Goal: Navigation & Orientation: Find specific page/section

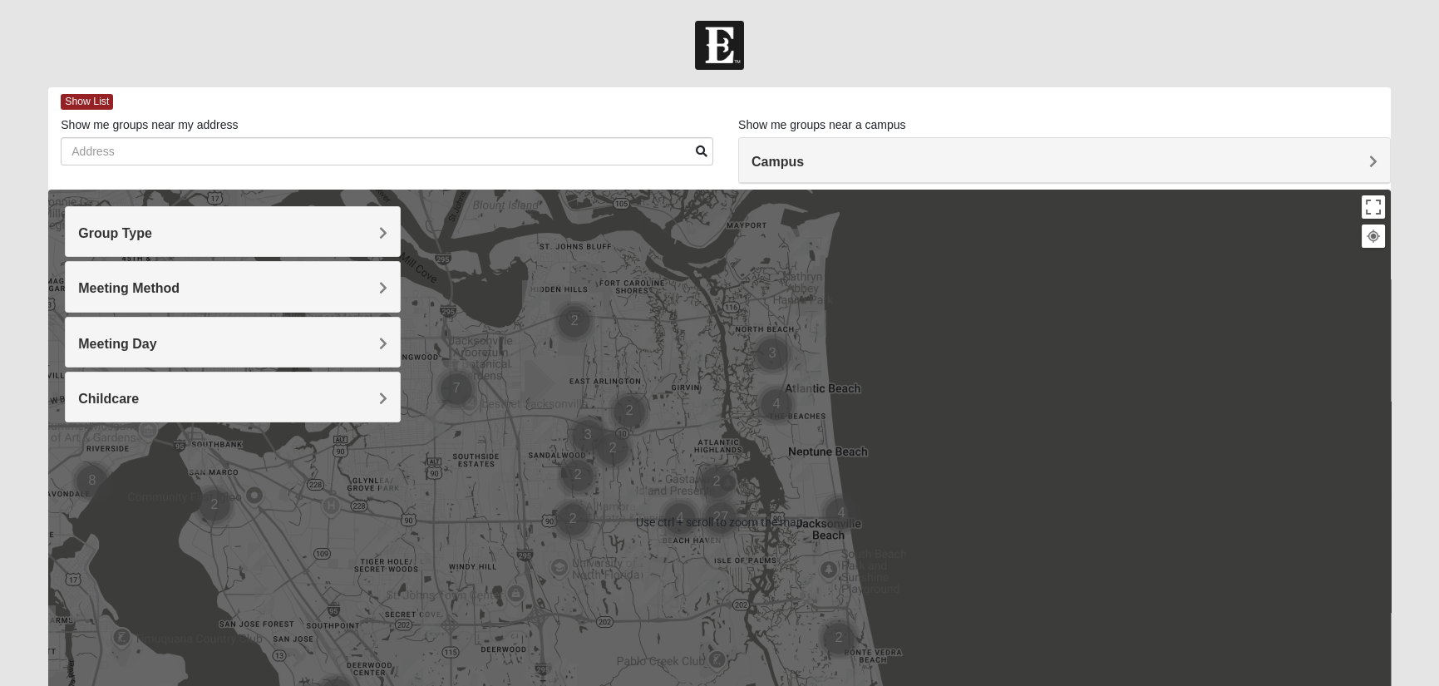
scroll to position [83, 0]
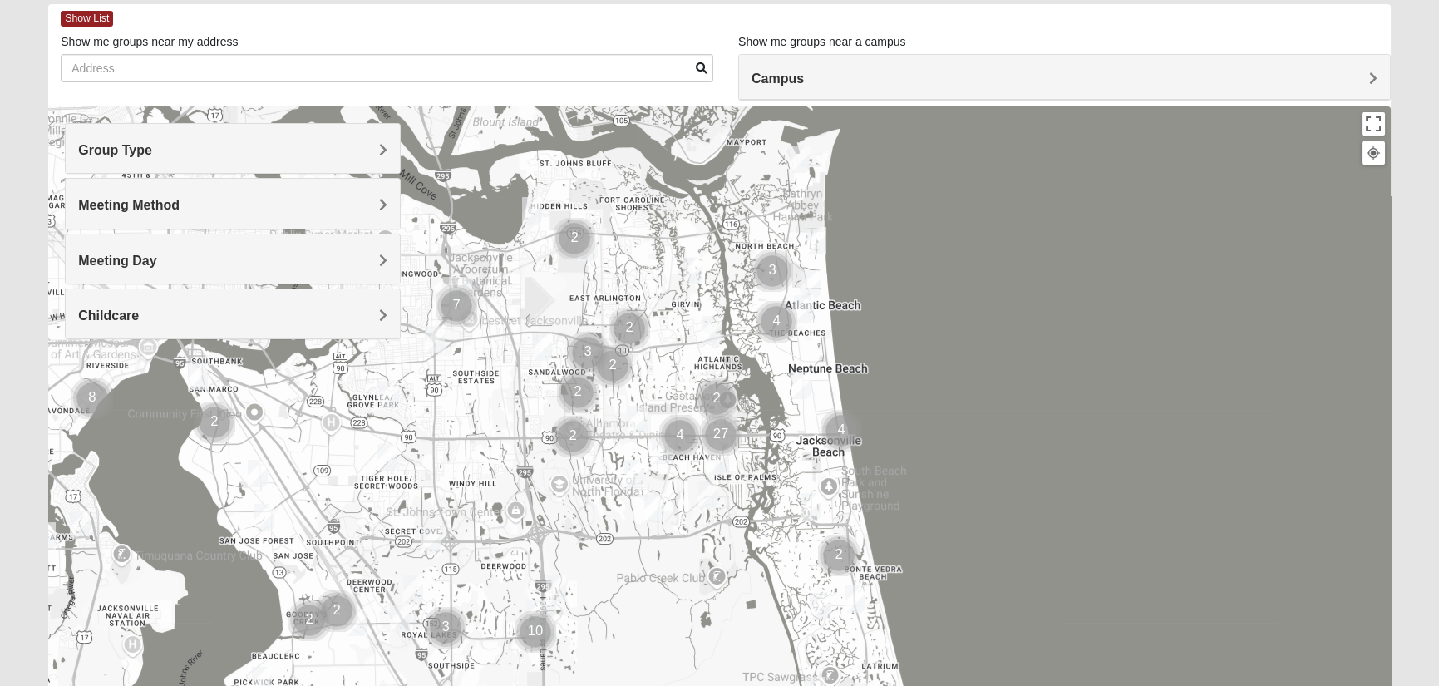
click at [1373, 159] on div at bounding box center [1372, 152] width 15 height 15
click at [349, 143] on h4 "Group Type" at bounding box center [232, 150] width 309 height 16
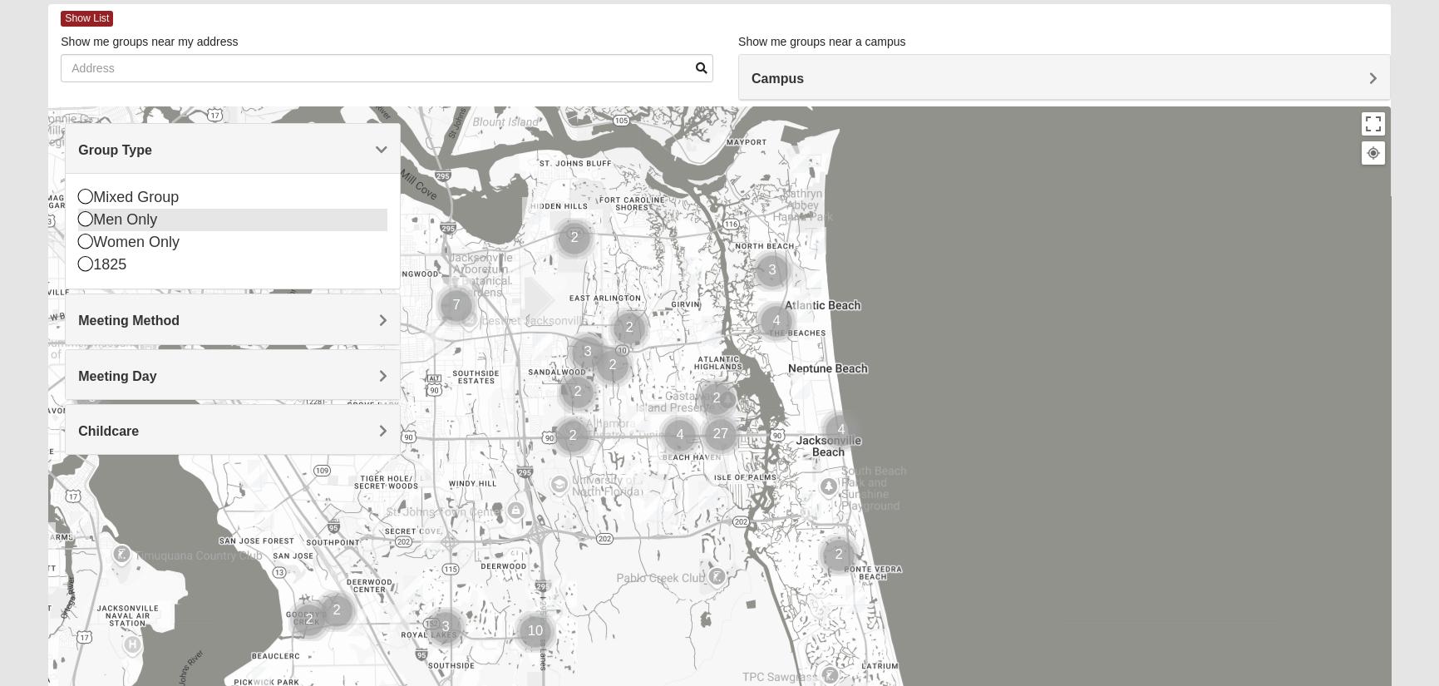
click at [88, 219] on icon at bounding box center [85, 218] width 15 height 15
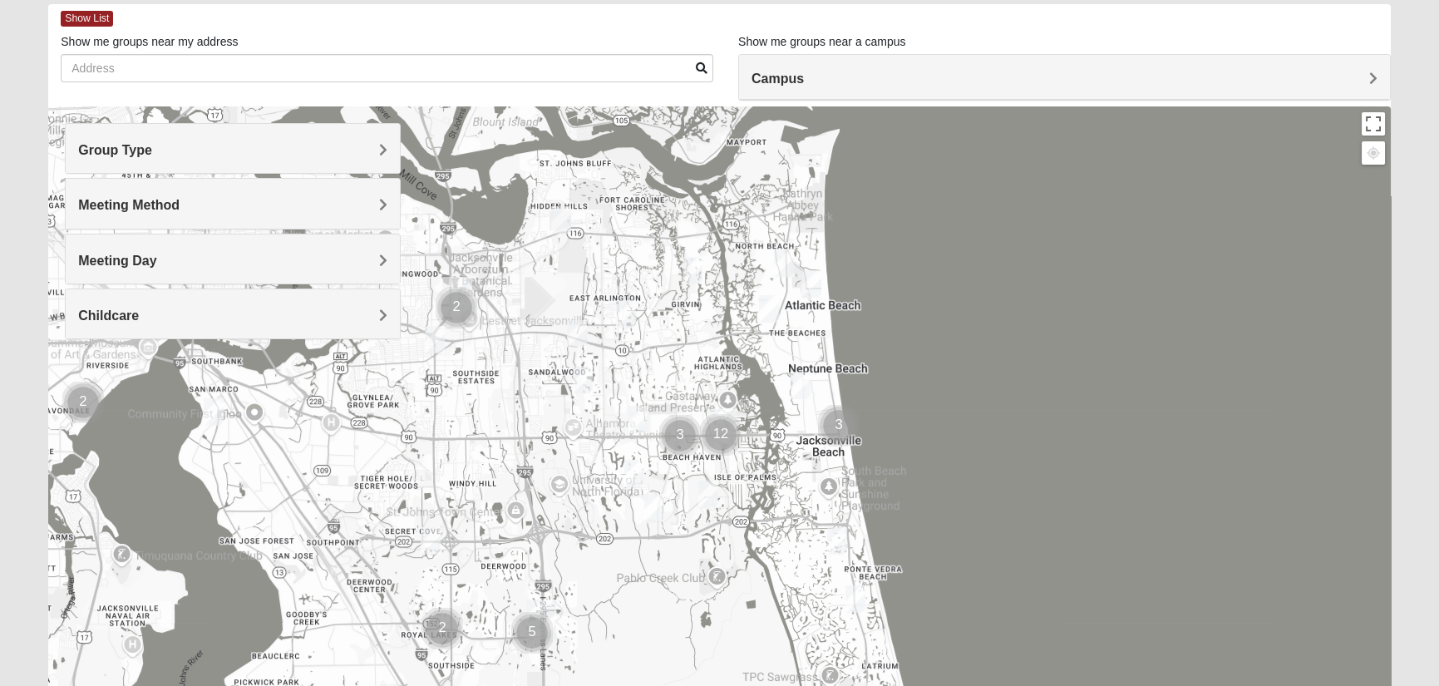
click at [283, 207] on h4 "Meeting Method" at bounding box center [232, 205] width 309 height 16
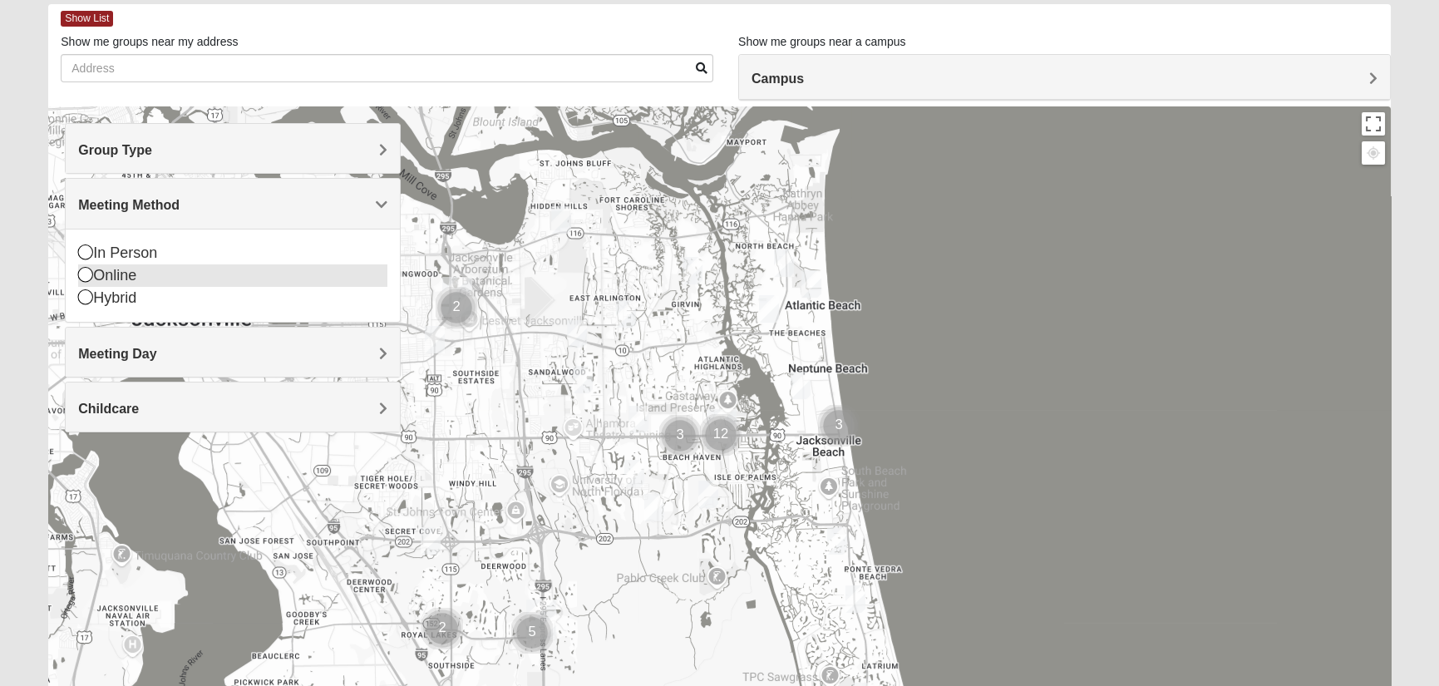
click at [84, 276] on icon at bounding box center [85, 274] width 15 height 15
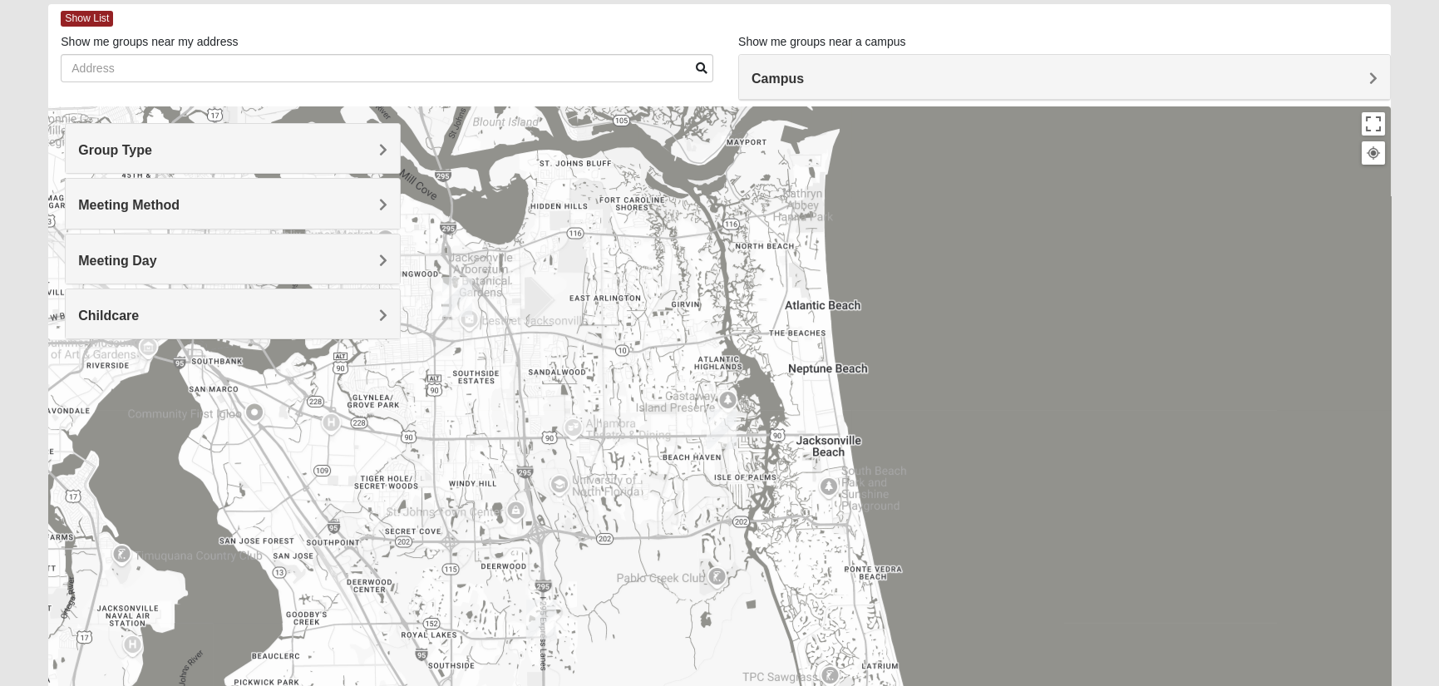
click at [236, 258] on h4 "Meeting Day" at bounding box center [232, 261] width 309 height 16
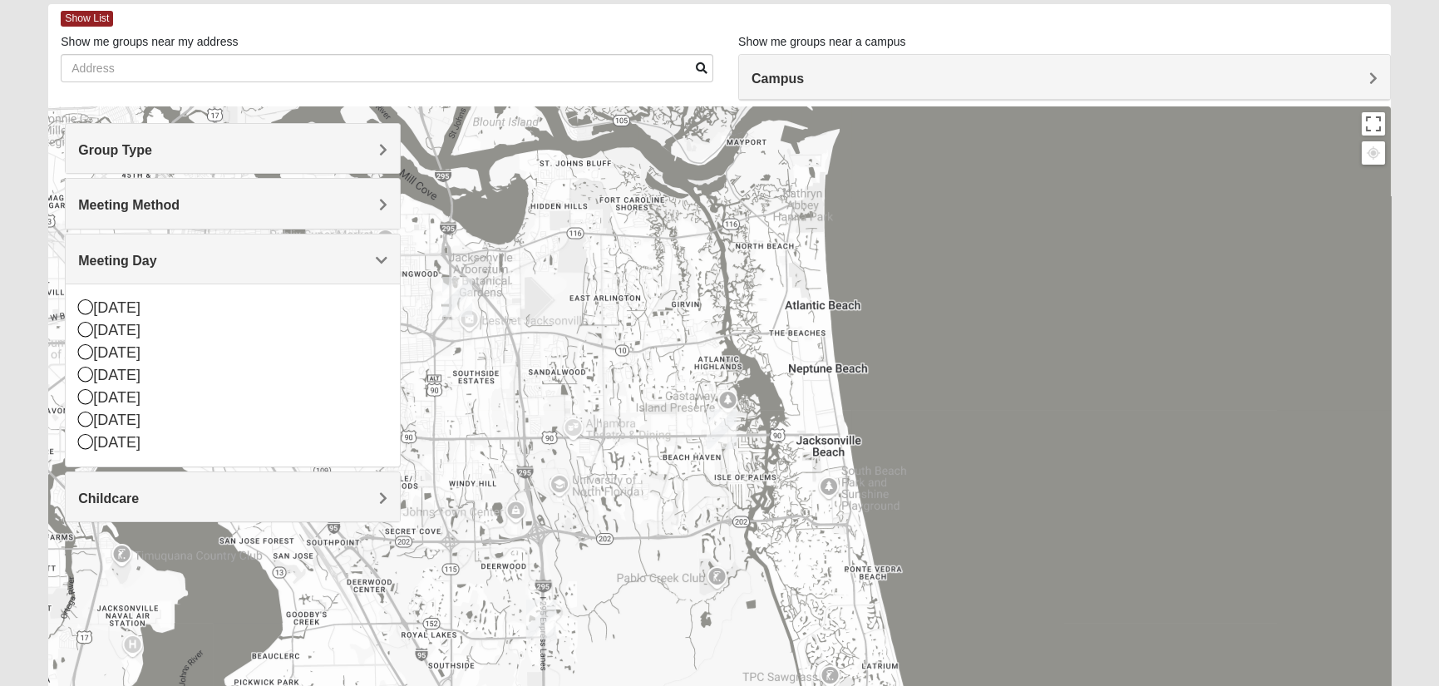
click at [429, 378] on div at bounding box center [718, 438] width 1341 height 665
click at [86, 306] on icon at bounding box center [85, 306] width 15 height 15
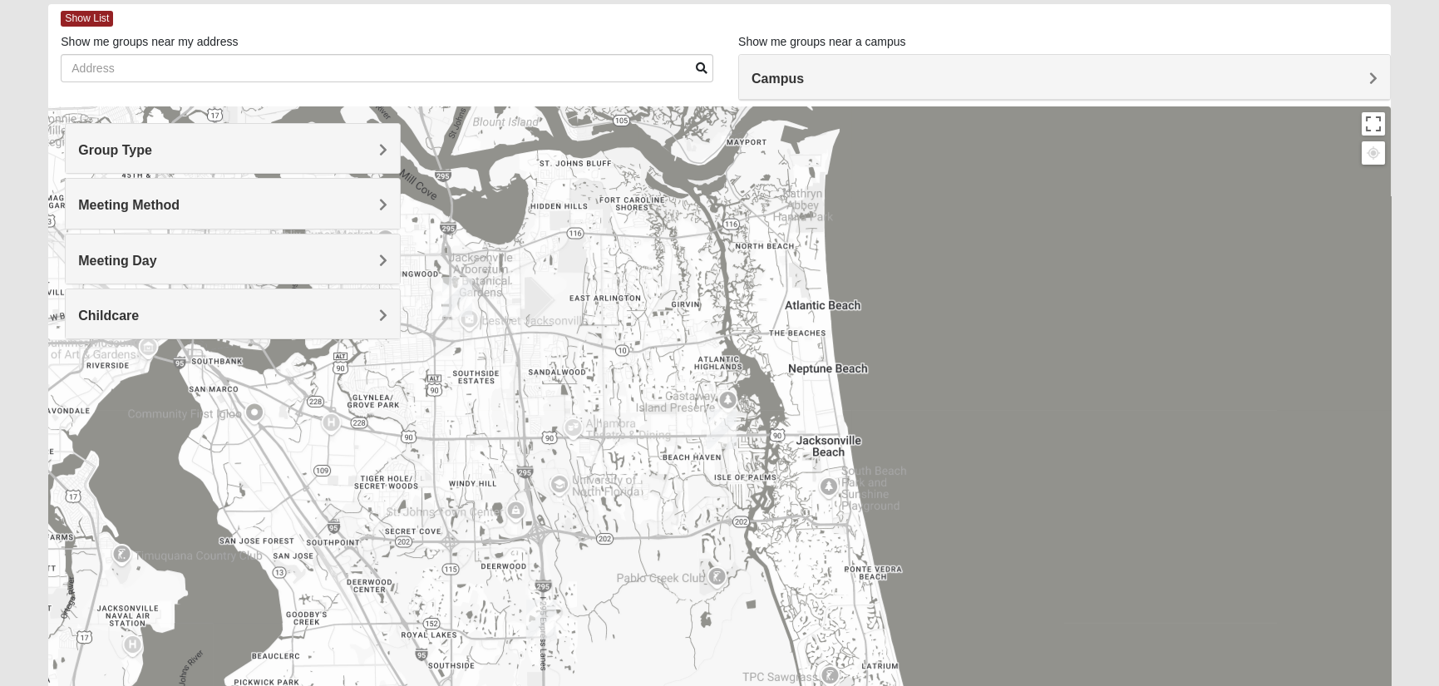
click at [190, 269] on div "Meeting Day" at bounding box center [233, 258] width 334 height 49
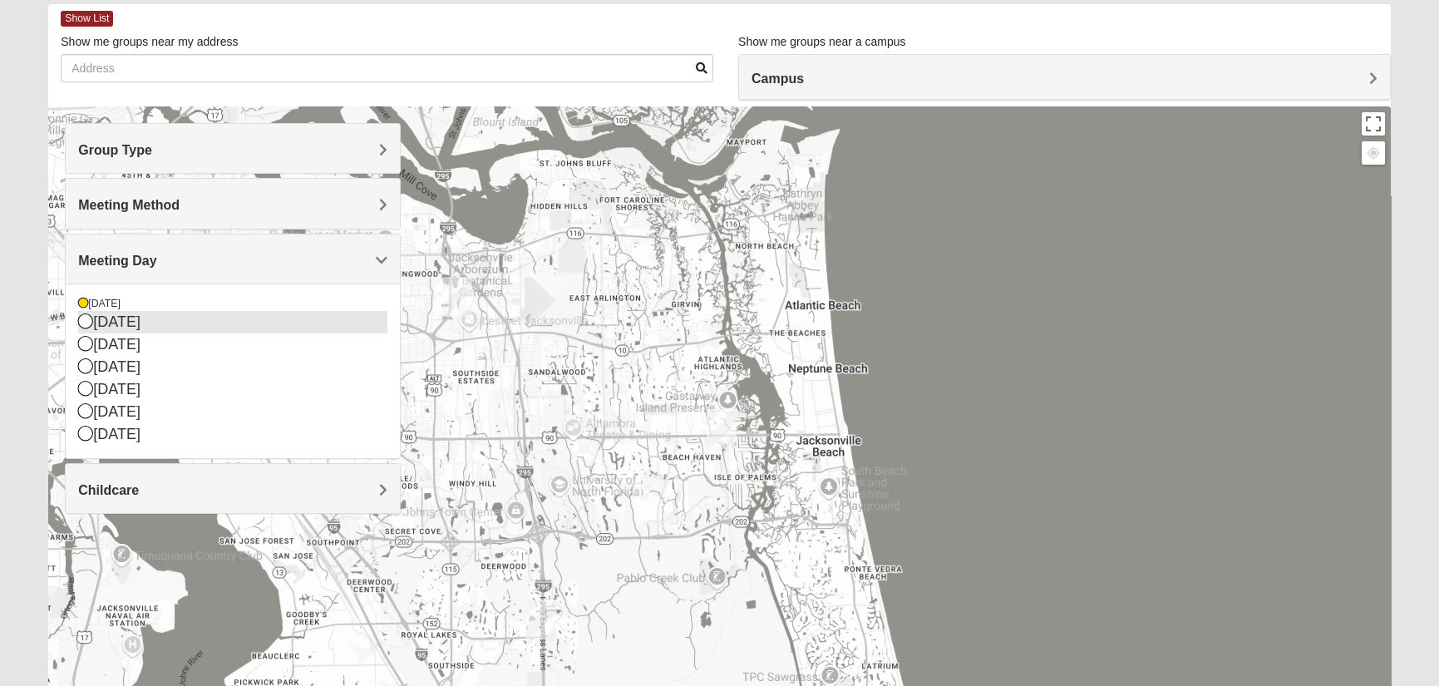
click at [85, 321] on icon at bounding box center [85, 320] width 15 height 15
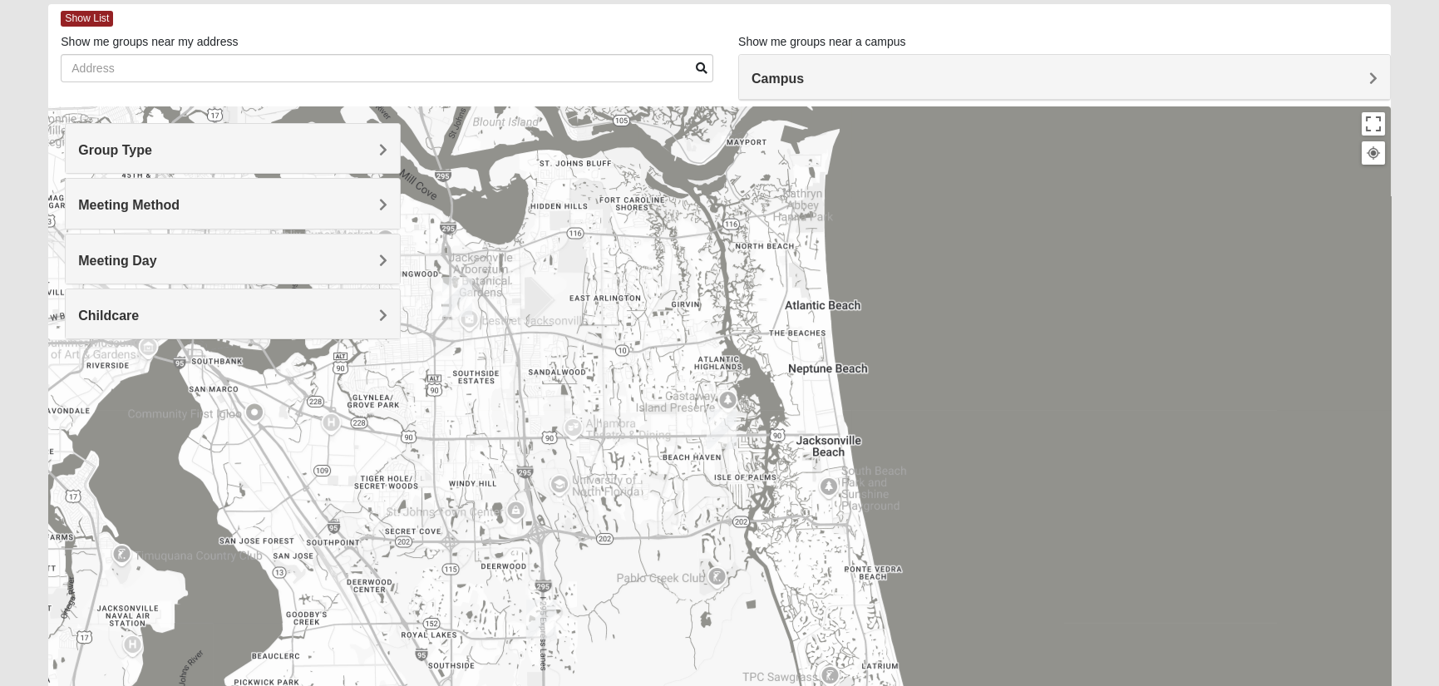
click at [374, 261] on h4 "Meeting Day" at bounding box center [232, 261] width 309 height 16
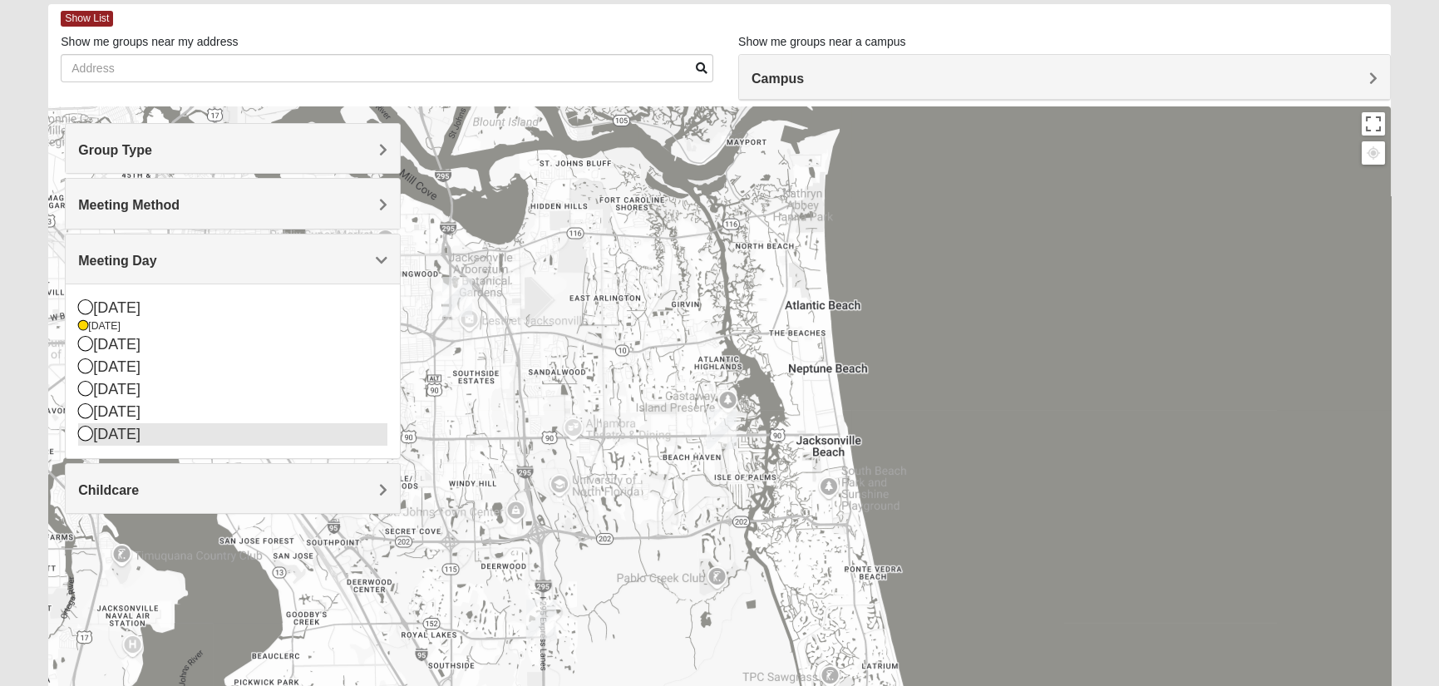
click at [84, 436] on icon at bounding box center [85, 432] width 15 height 15
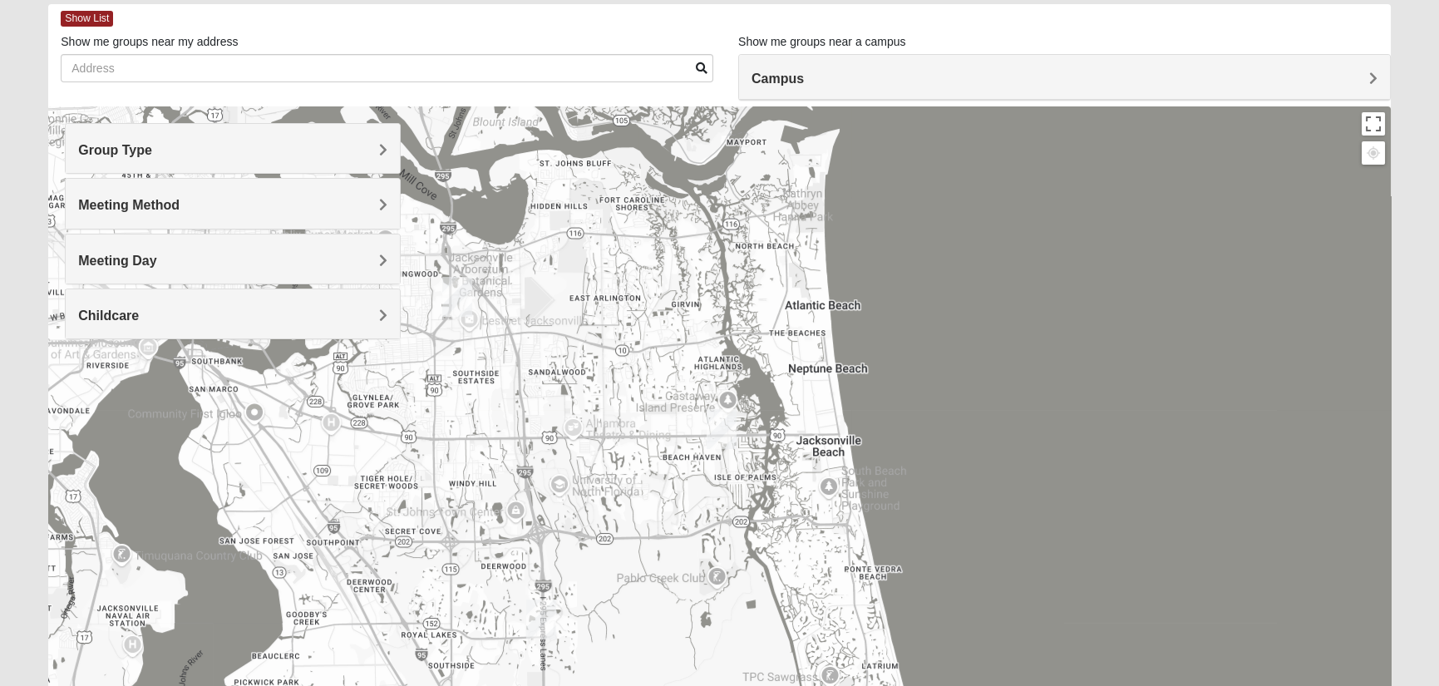
click at [156, 258] on span "Meeting Day" at bounding box center [117, 260] width 78 height 14
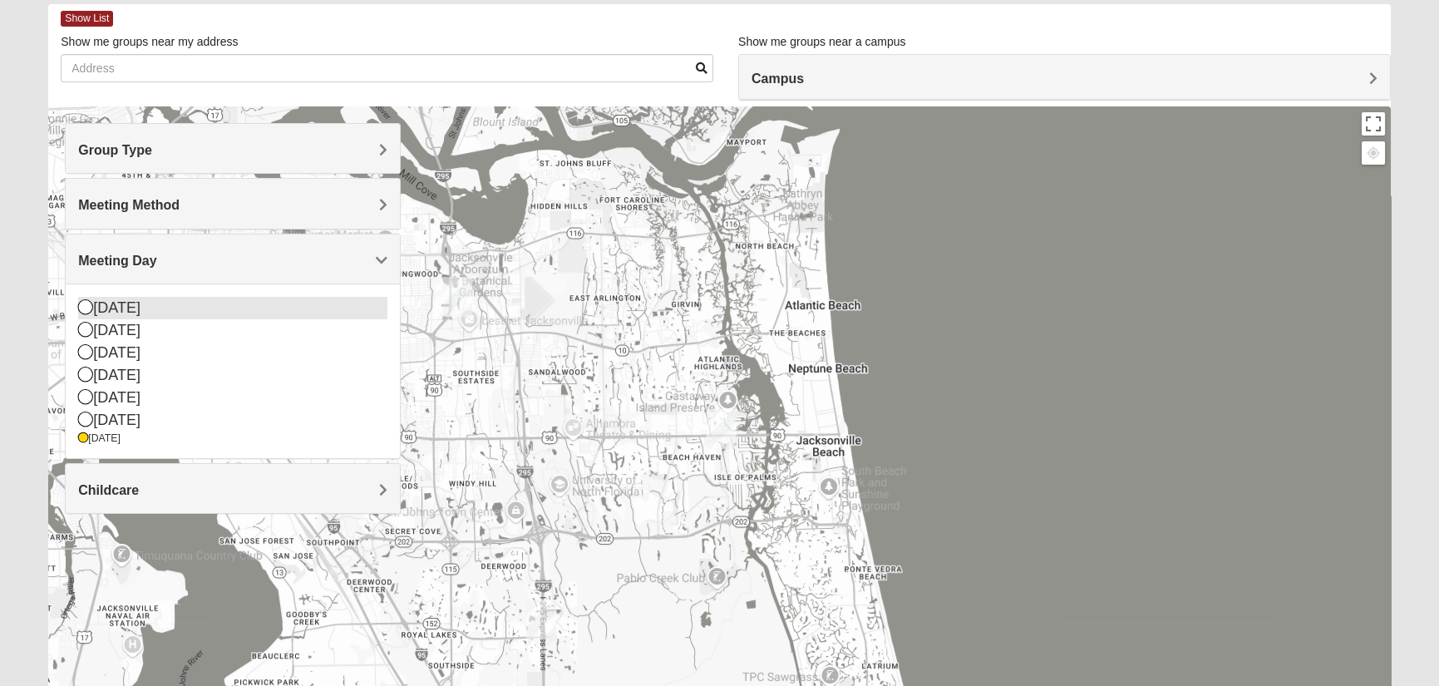
click at [90, 309] on icon at bounding box center [85, 306] width 15 height 15
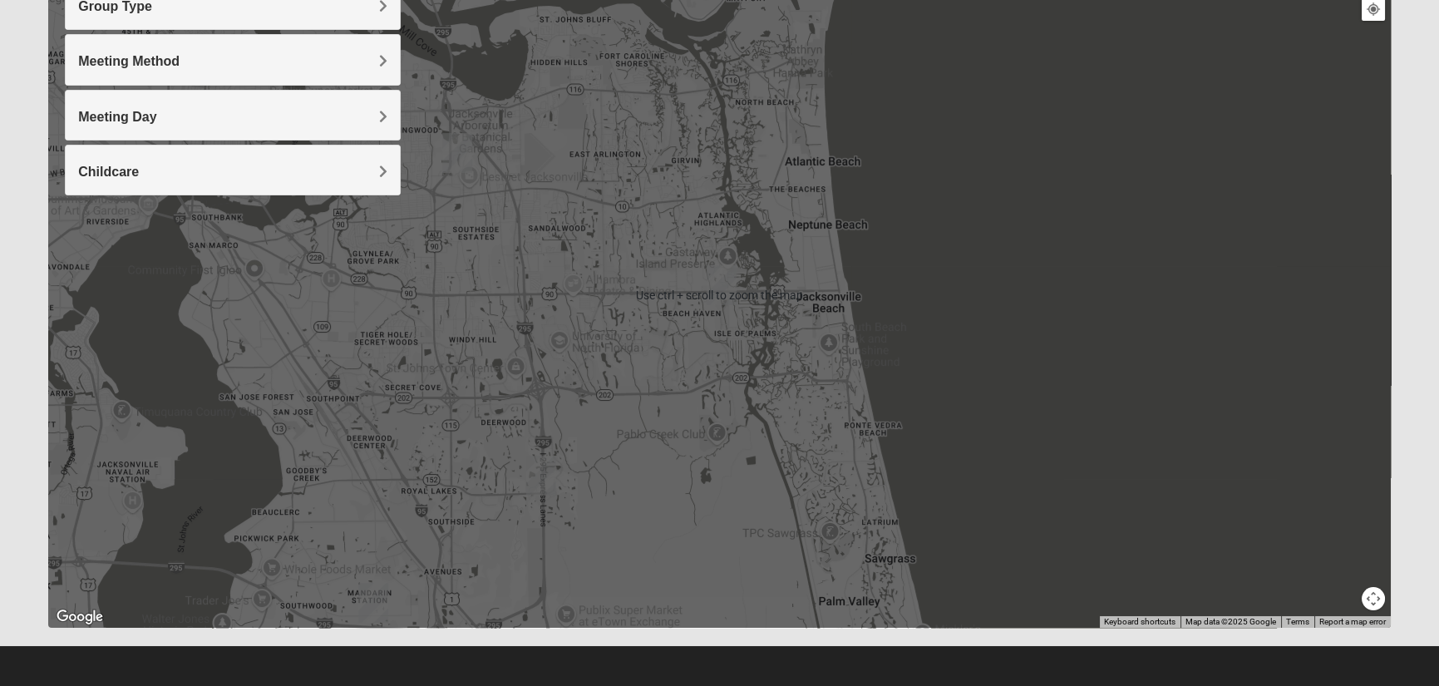
scroll to position [229, 0]
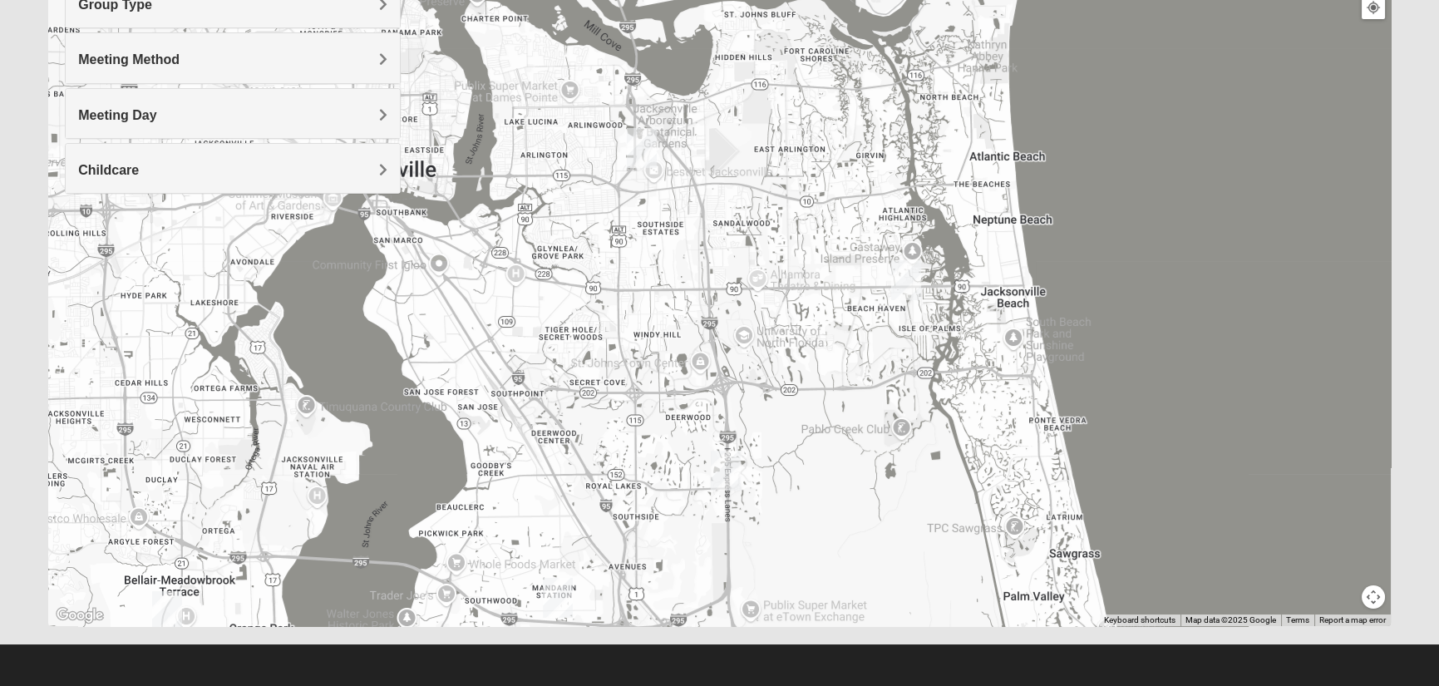
drag, startPoint x: 695, startPoint y: 405, endPoint x: 880, endPoint y: 398, distance: 185.4
click at [880, 398] on div at bounding box center [718, 293] width 1341 height 665
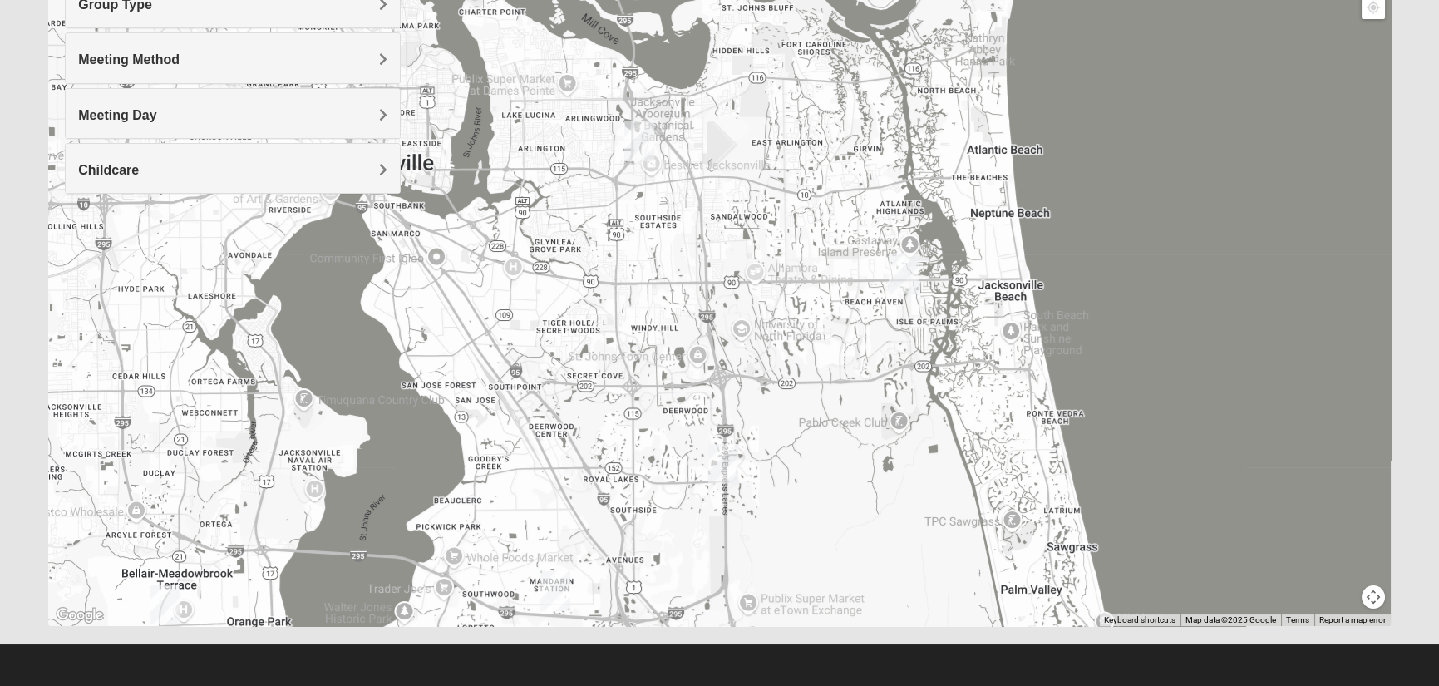
click at [1374, 600] on button "Map camera controls" at bounding box center [1372, 596] width 23 height 23
click at [1344, 593] on button "Zoom out" at bounding box center [1343, 596] width 23 height 23
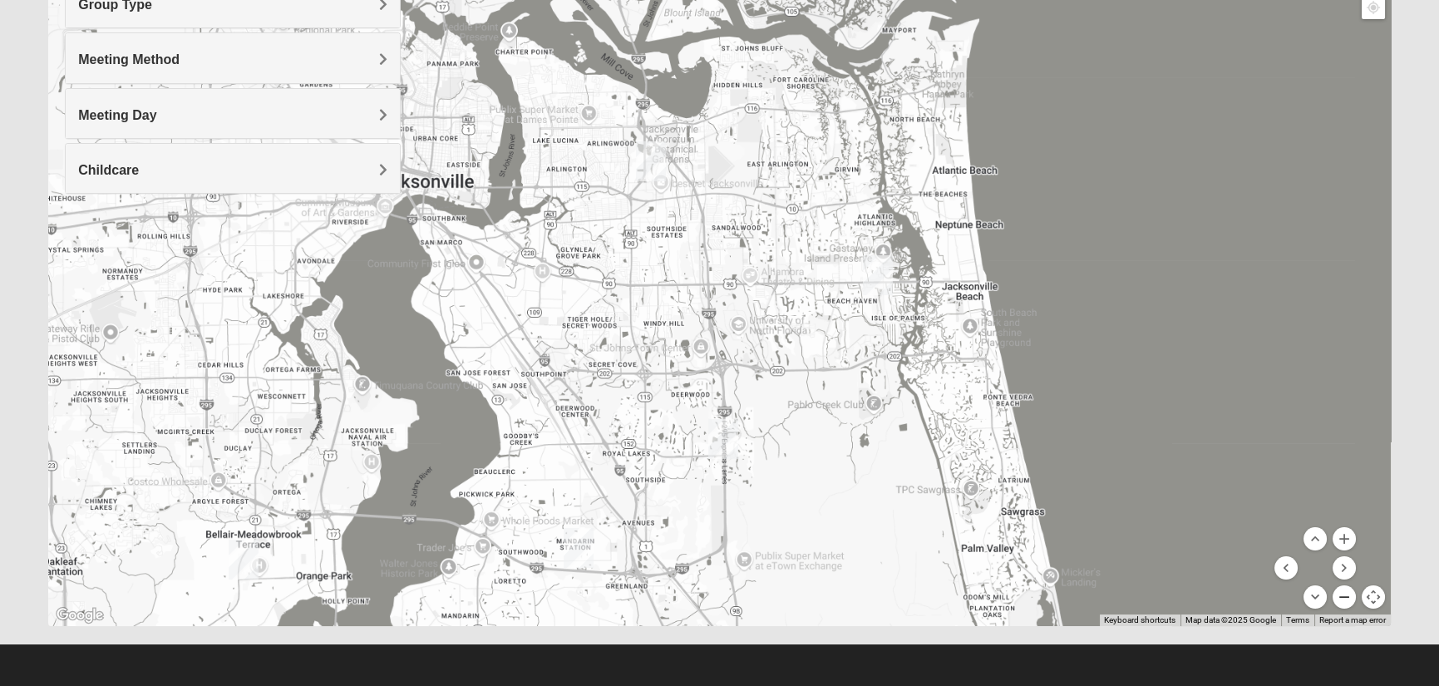
click at [1344, 593] on button "Zoom out" at bounding box center [1343, 596] width 23 height 23
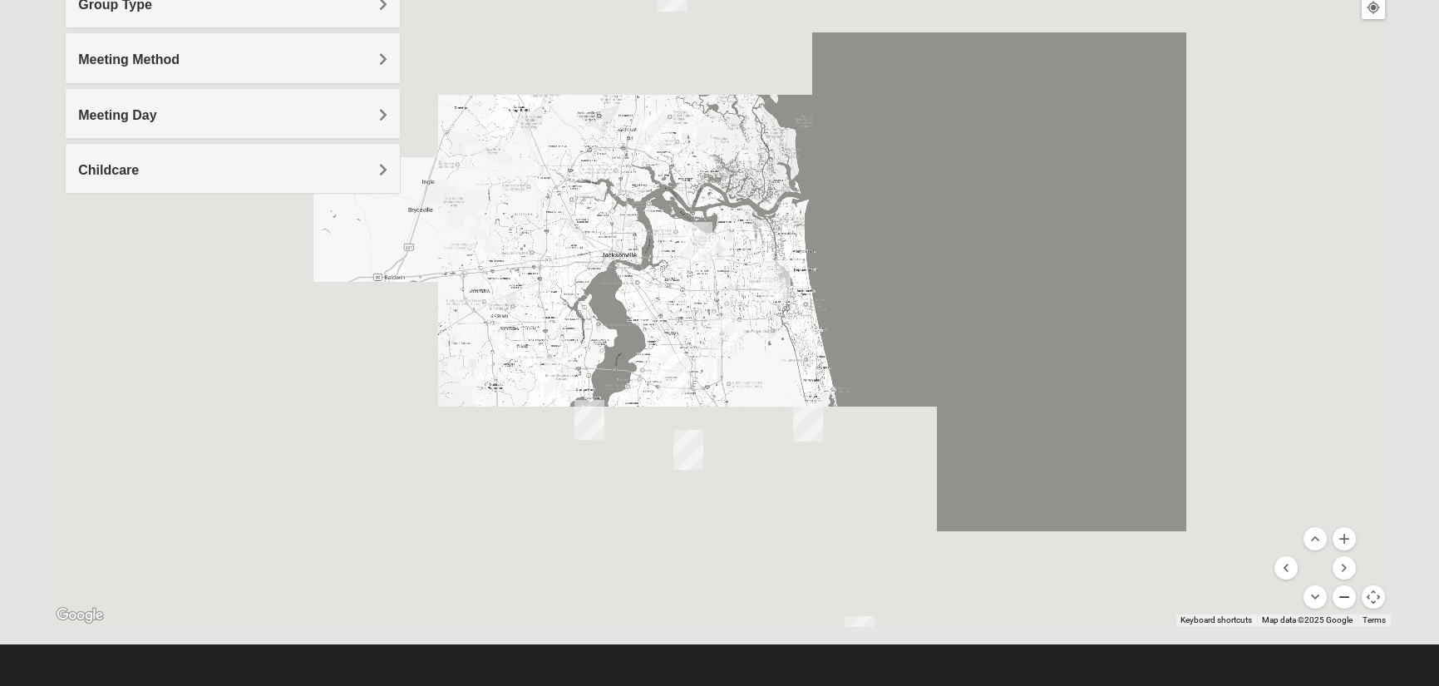
click at [1344, 593] on button "Zoom out" at bounding box center [1343, 596] width 23 height 23
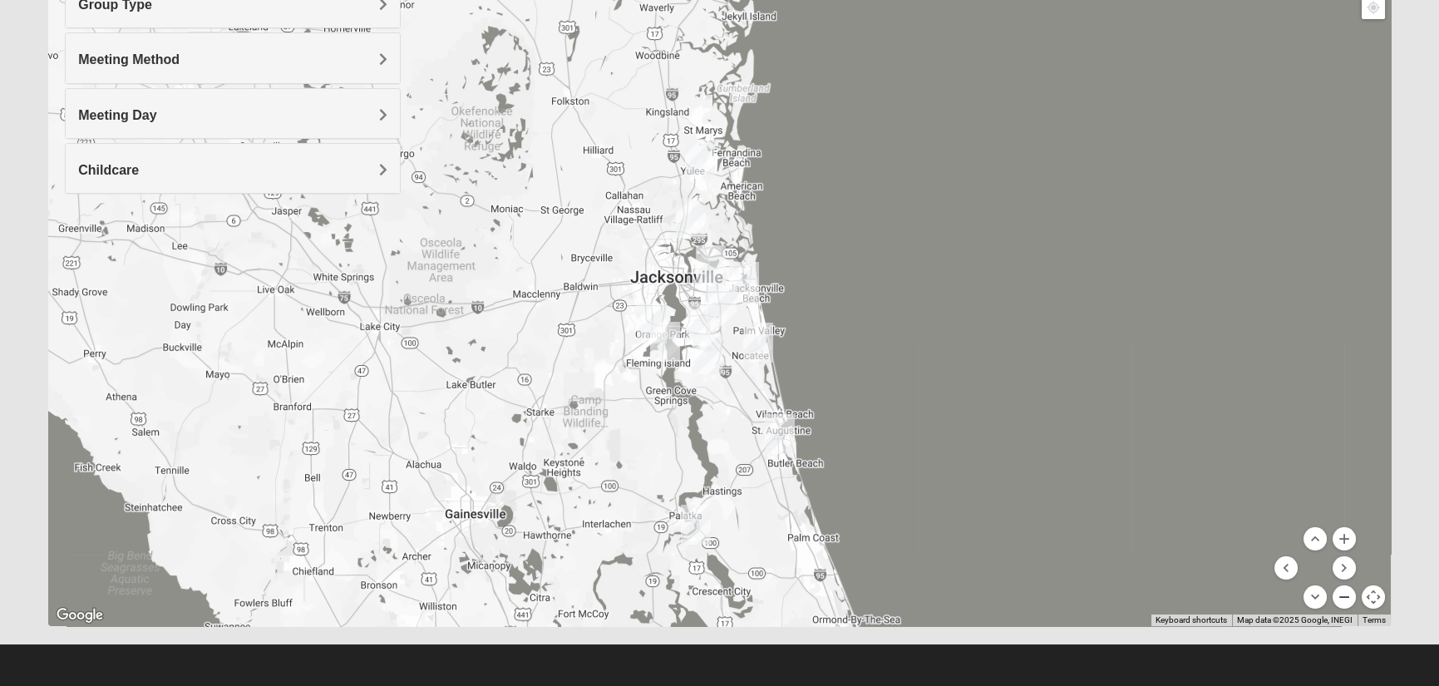
click at [1344, 593] on button "Zoom out" at bounding box center [1343, 596] width 23 height 23
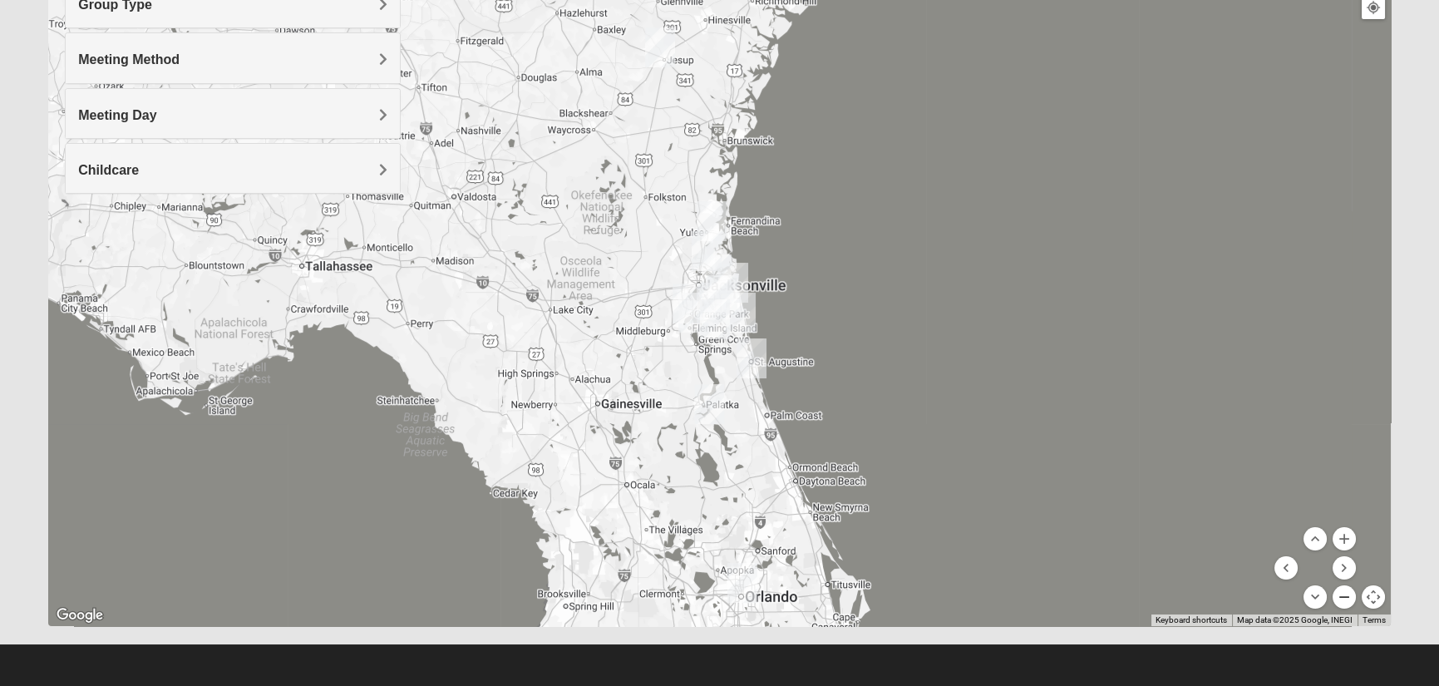
click at [1344, 593] on button "Zoom out" at bounding box center [1343, 596] width 23 height 23
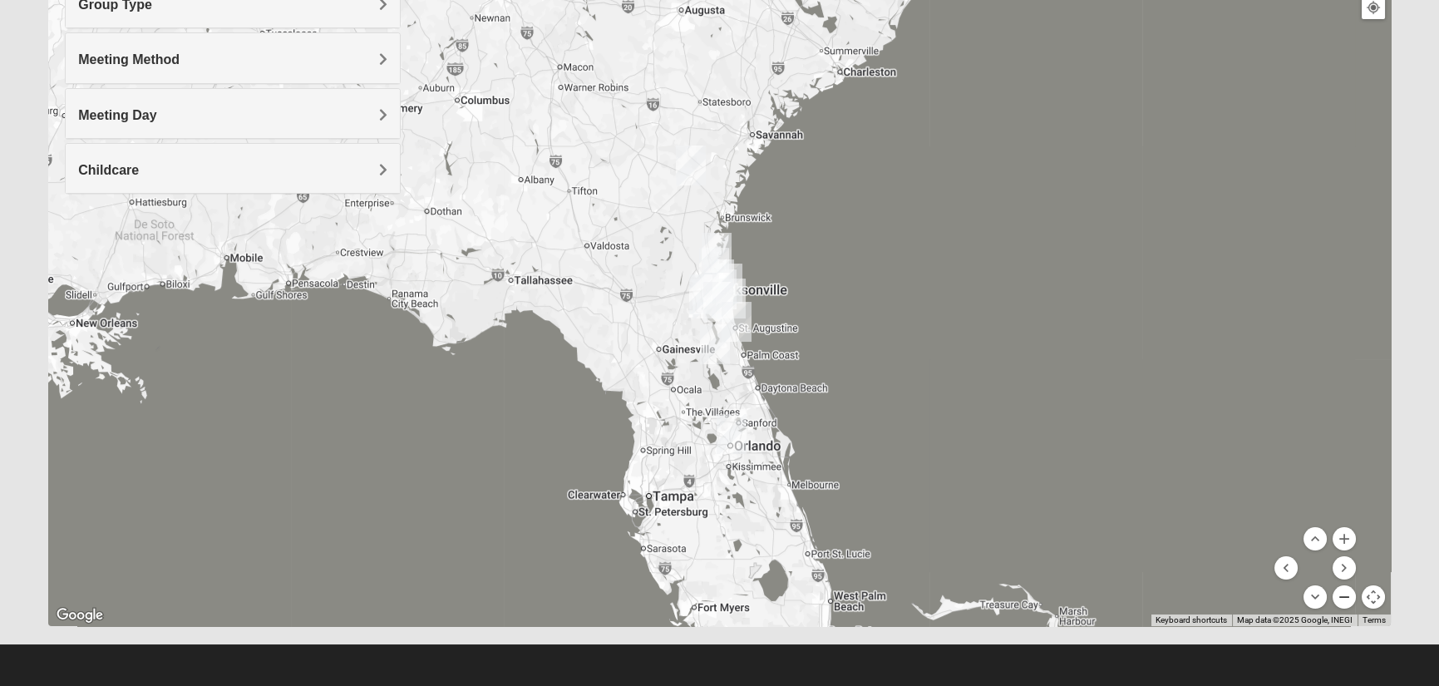
click at [1344, 593] on button "Zoom out" at bounding box center [1343, 596] width 23 height 23
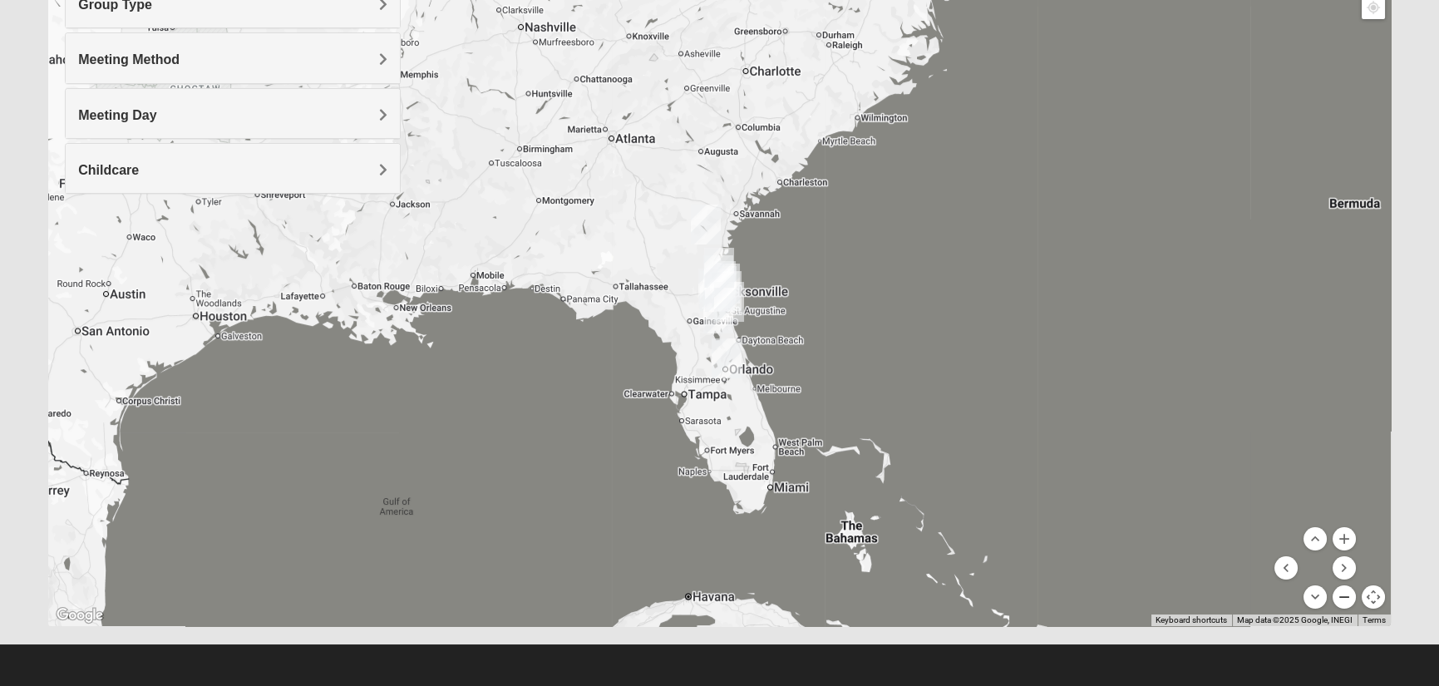
click at [1344, 593] on button "Zoom out" at bounding box center [1343, 596] width 23 height 23
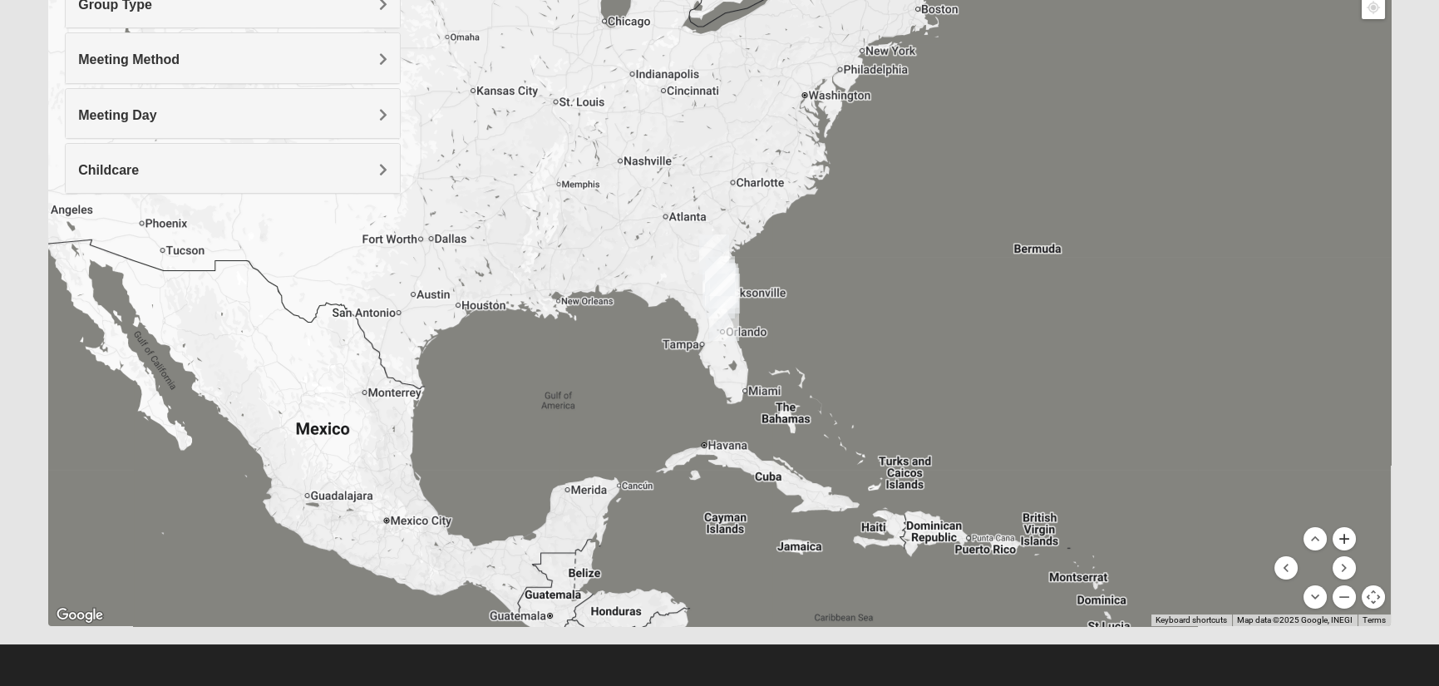
click at [1343, 539] on button "Zoom in" at bounding box center [1343, 538] width 23 height 23
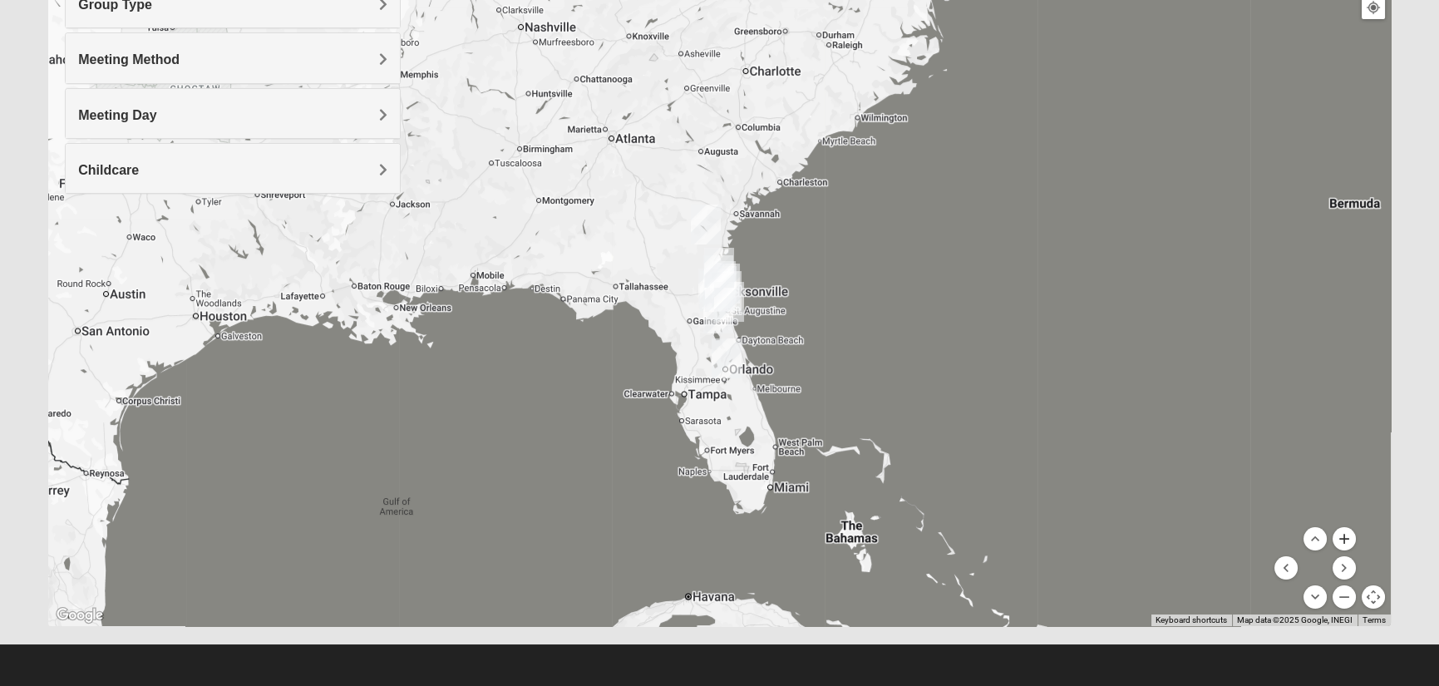
click at [1343, 539] on button "Zoom in" at bounding box center [1343, 538] width 23 height 23
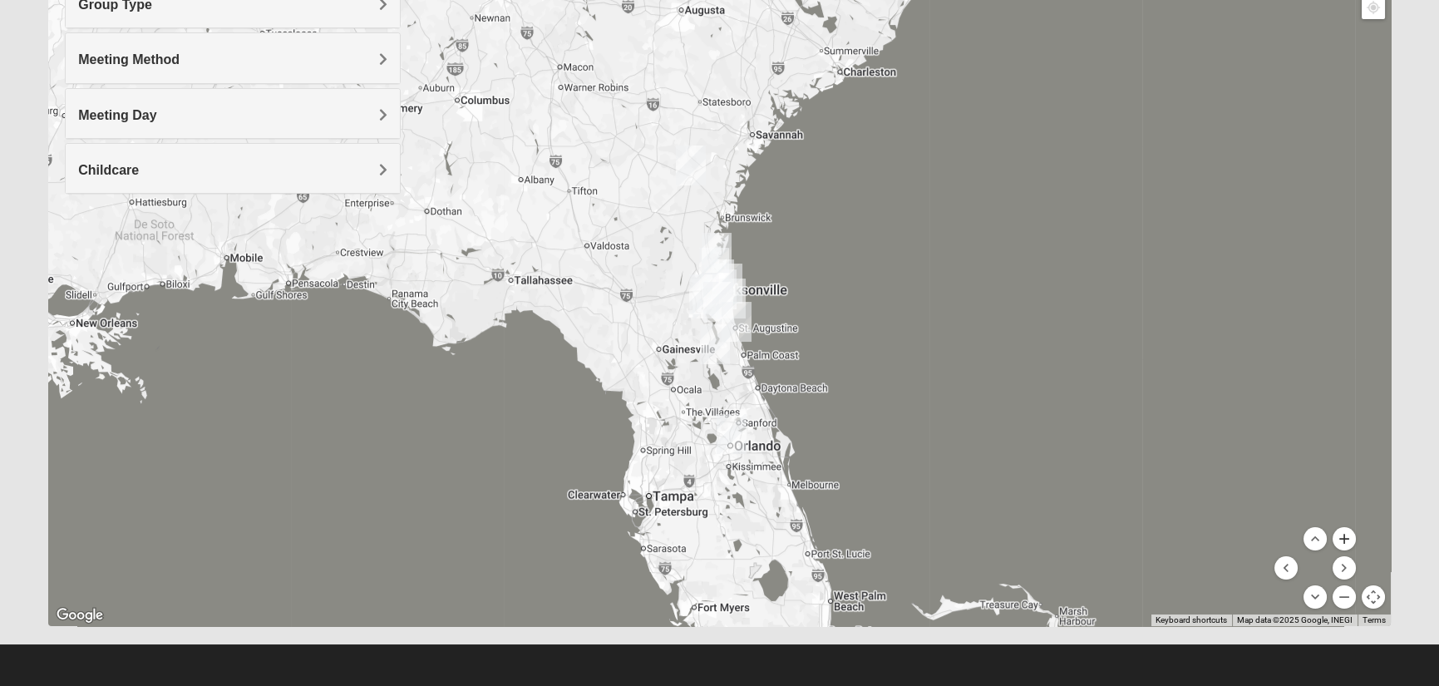
click at [1343, 539] on button "Zoom in" at bounding box center [1343, 538] width 23 height 23
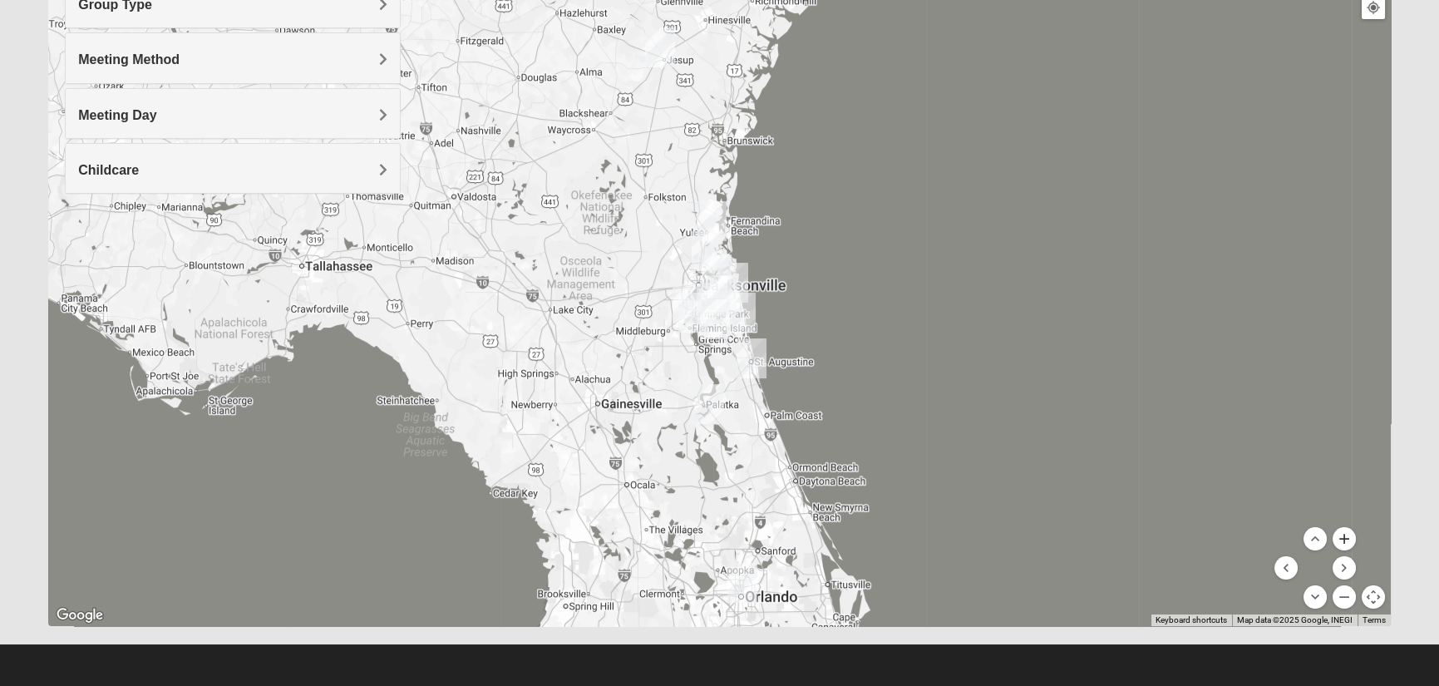
click at [1343, 539] on button "Zoom in" at bounding box center [1343, 538] width 23 height 23
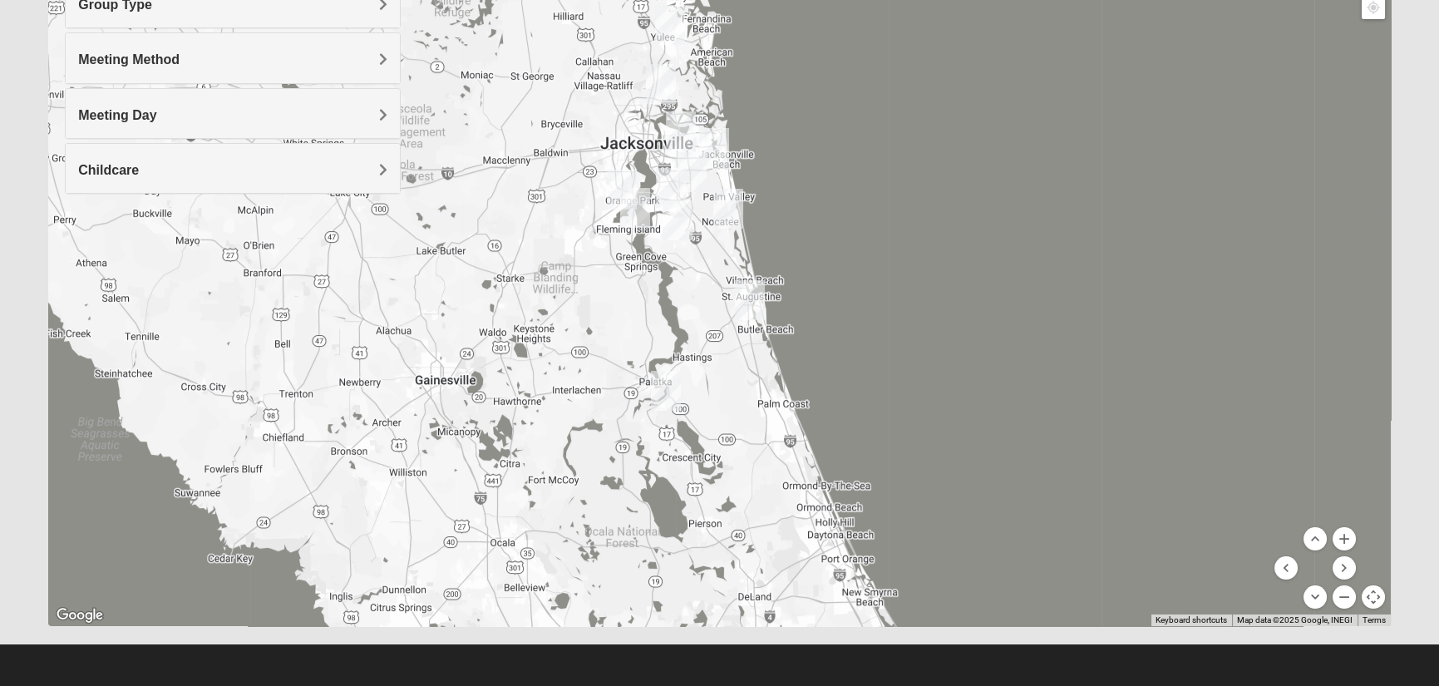
drag, startPoint x: 956, startPoint y: 487, endPoint x: 926, endPoint y: 378, distance: 112.9
click at [926, 378] on div at bounding box center [718, 293] width 1341 height 665
click at [1349, 541] on button "Zoom in" at bounding box center [1343, 538] width 23 height 23
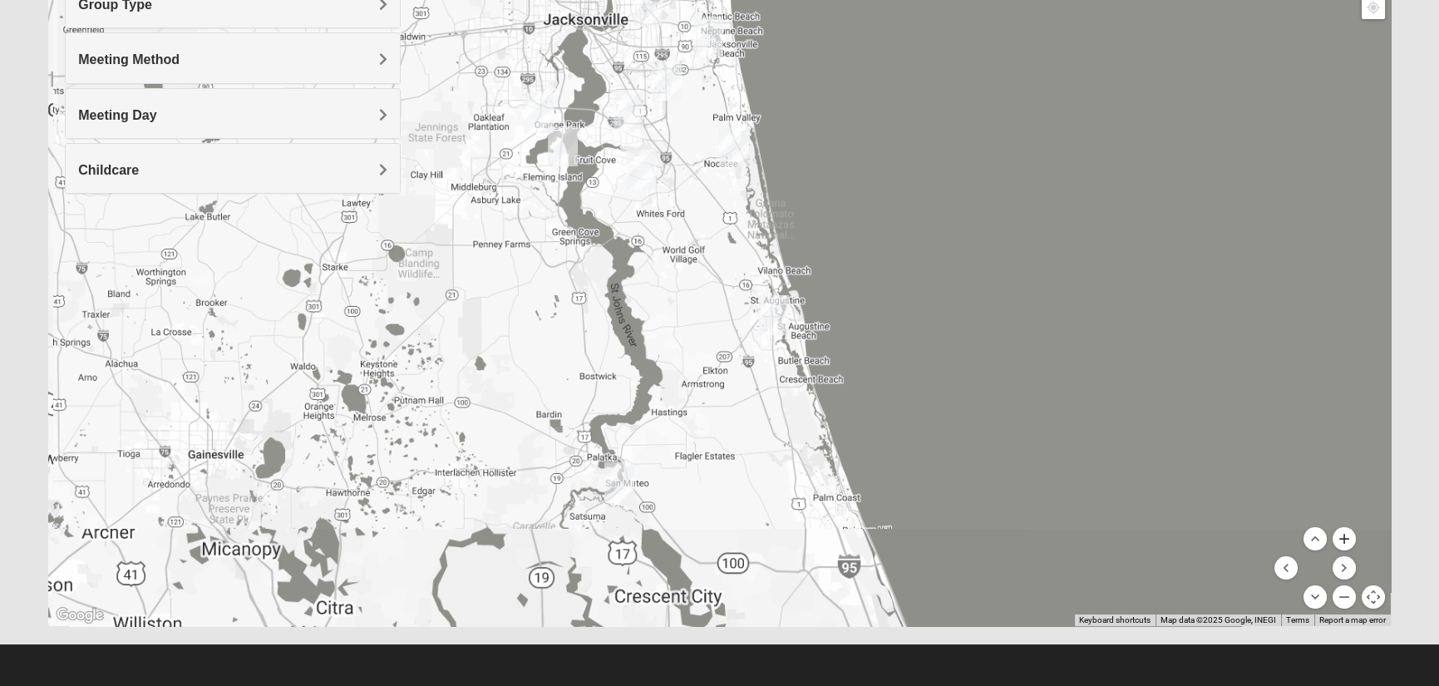
click at [1349, 541] on button "Zoom in" at bounding box center [1343, 538] width 23 height 23
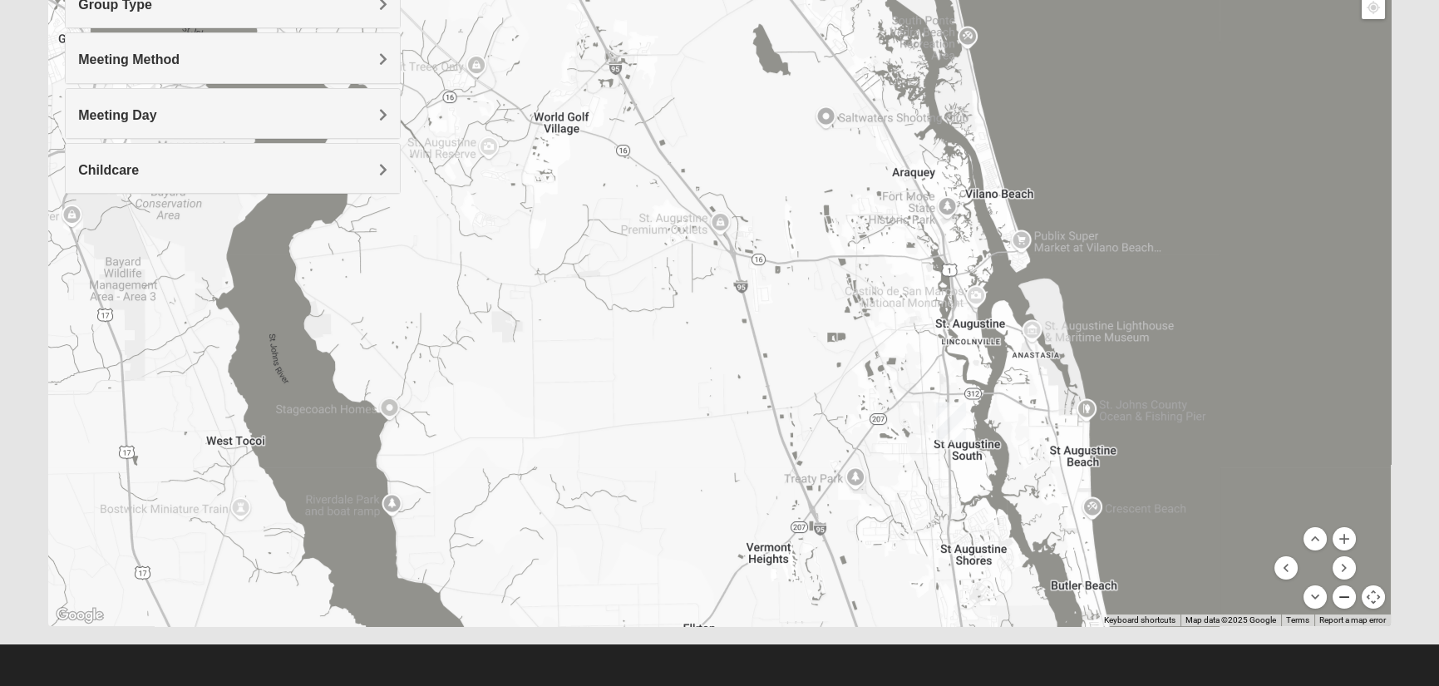
click at [1346, 595] on button "Zoom out" at bounding box center [1343, 596] width 23 height 23
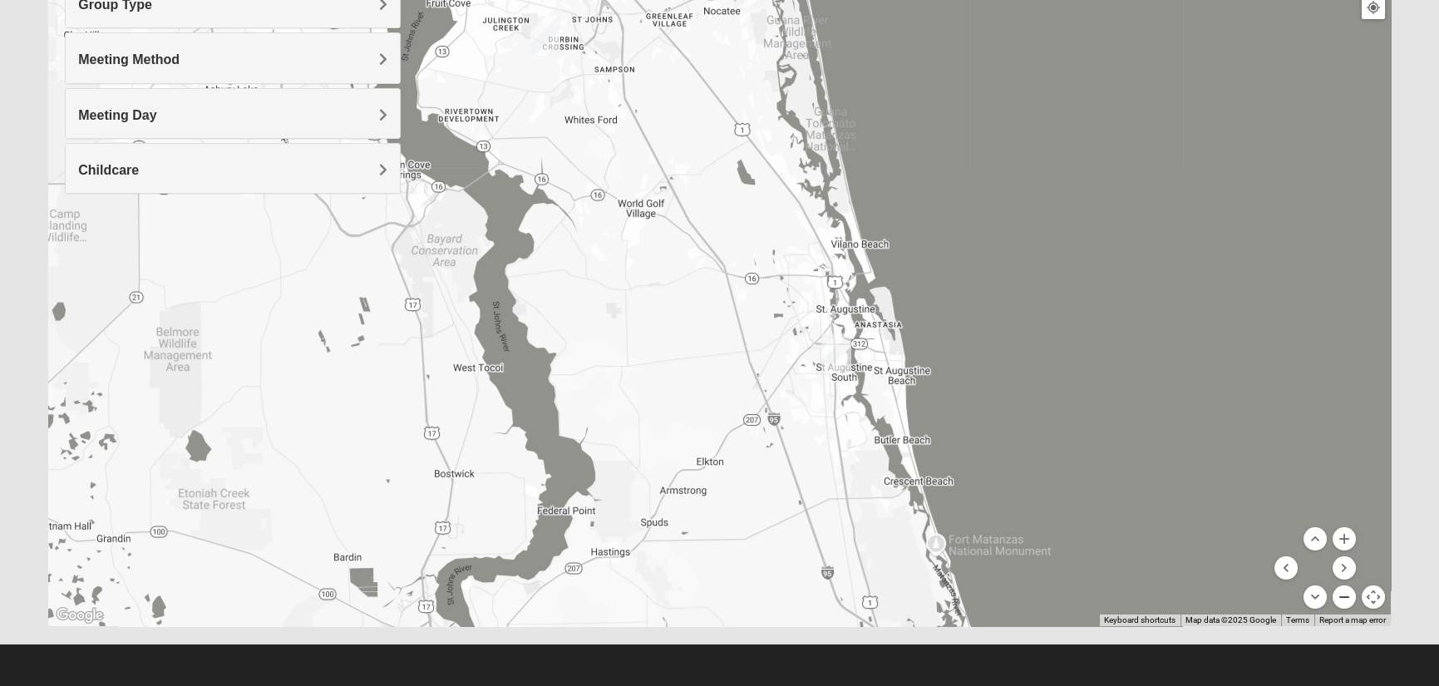
click at [1346, 595] on button "Zoom out" at bounding box center [1343, 596] width 23 height 23
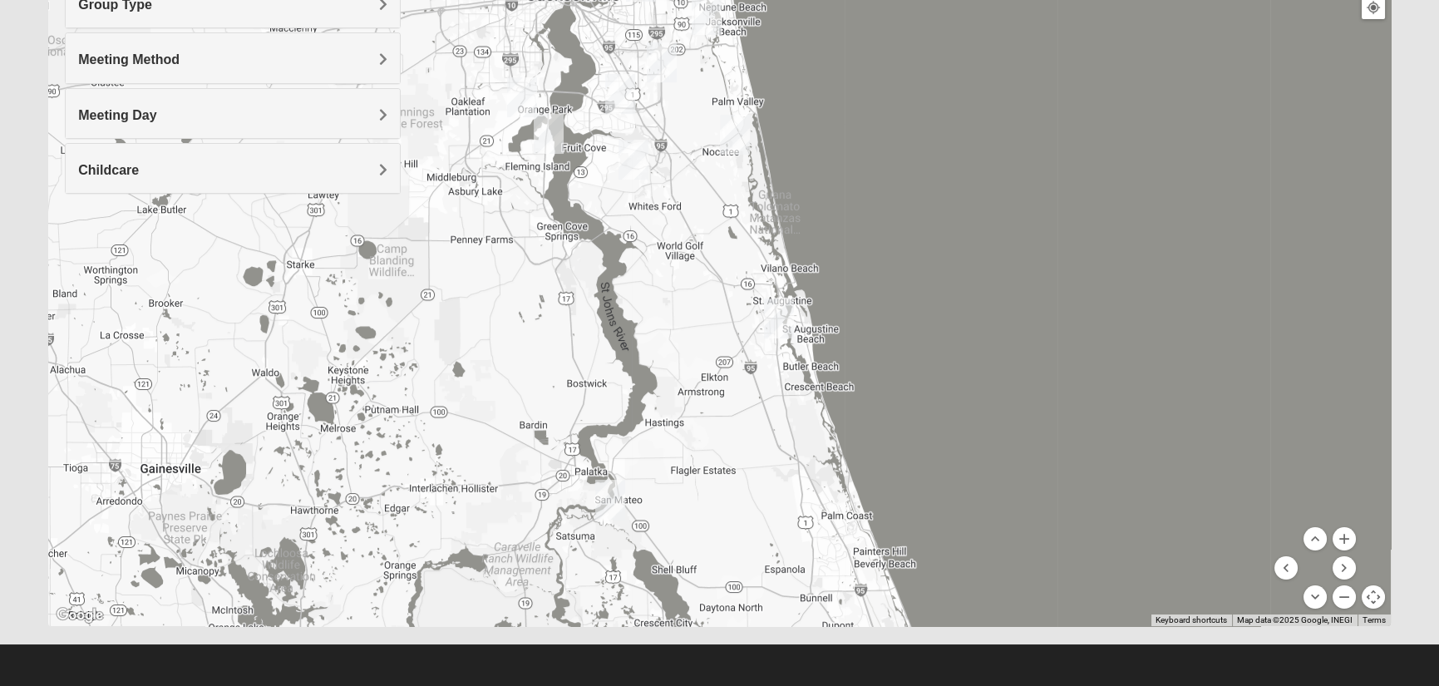
click at [327, 49] on div "Meeting Method" at bounding box center [233, 57] width 334 height 49
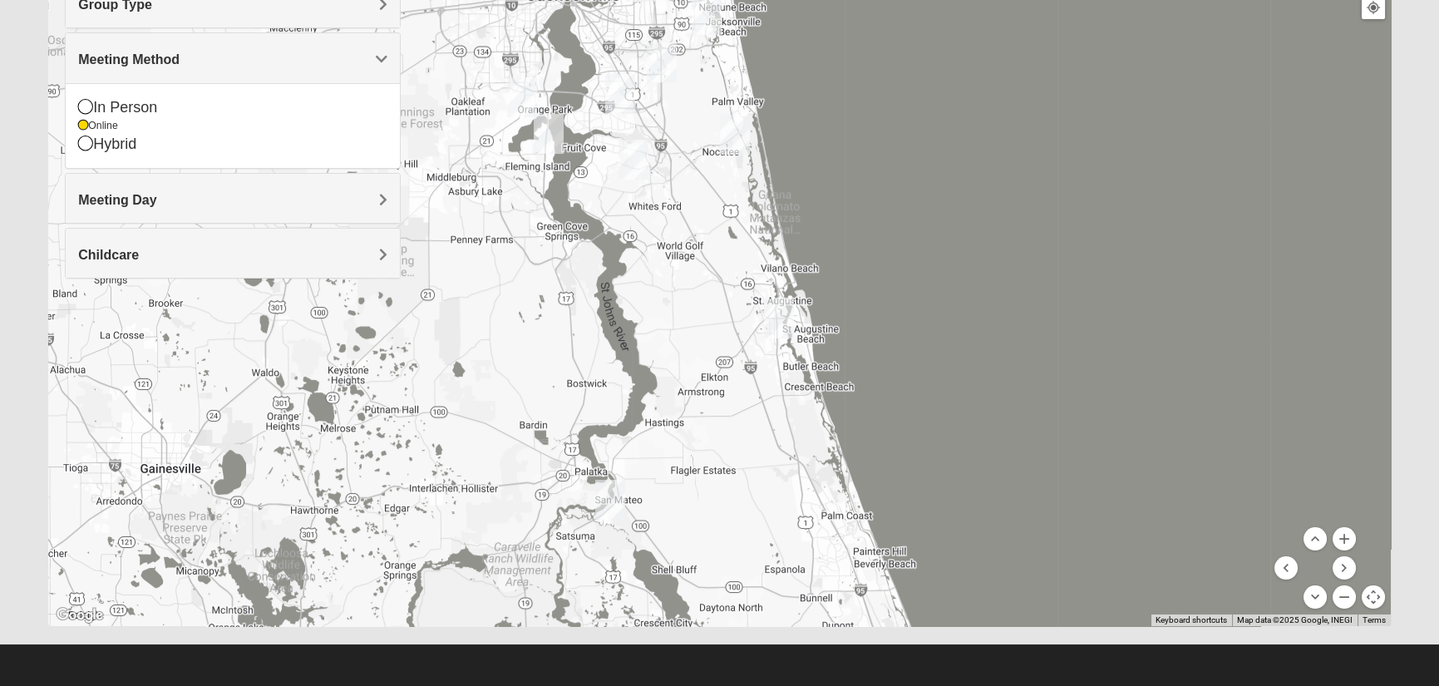
click at [327, 49] on div "Meeting Method" at bounding box center [233, 57] width 334 height 49
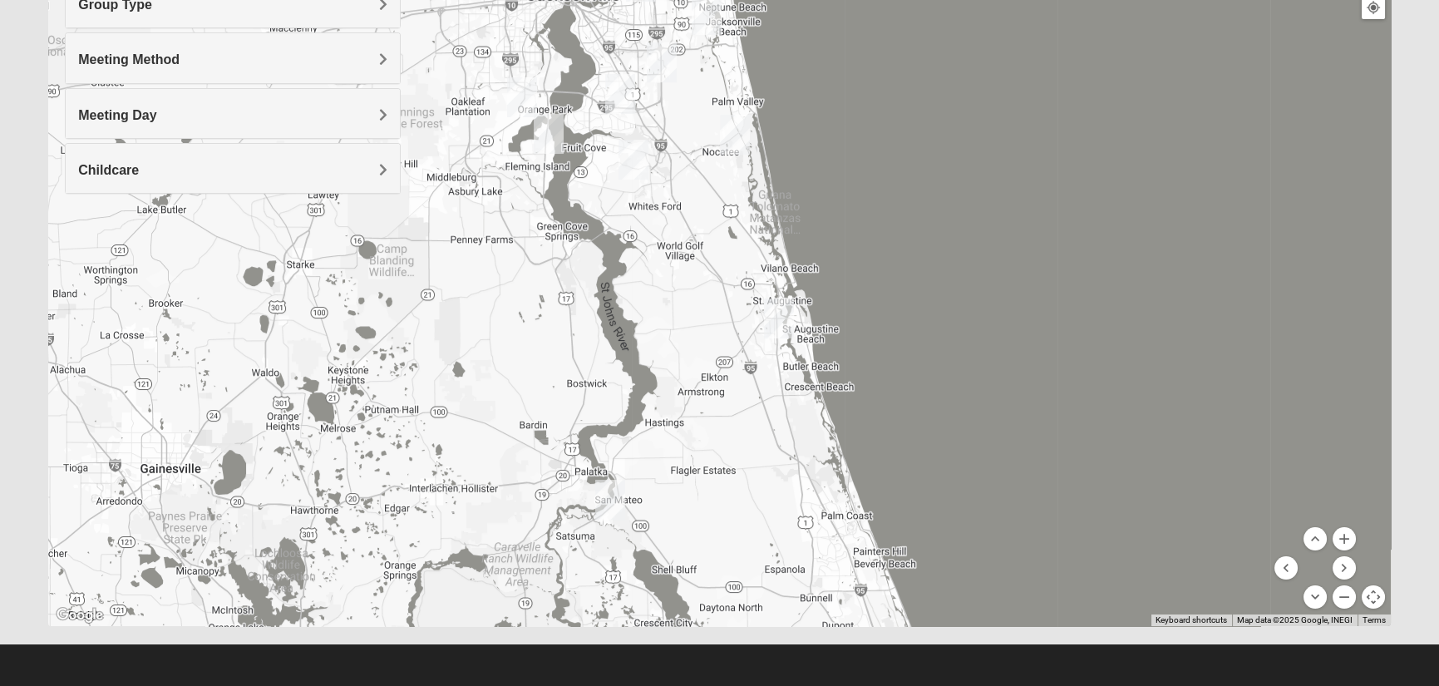
click at [344, 92] on div "Meeting Day" at bounding box center [233, 113] width 334 height 49
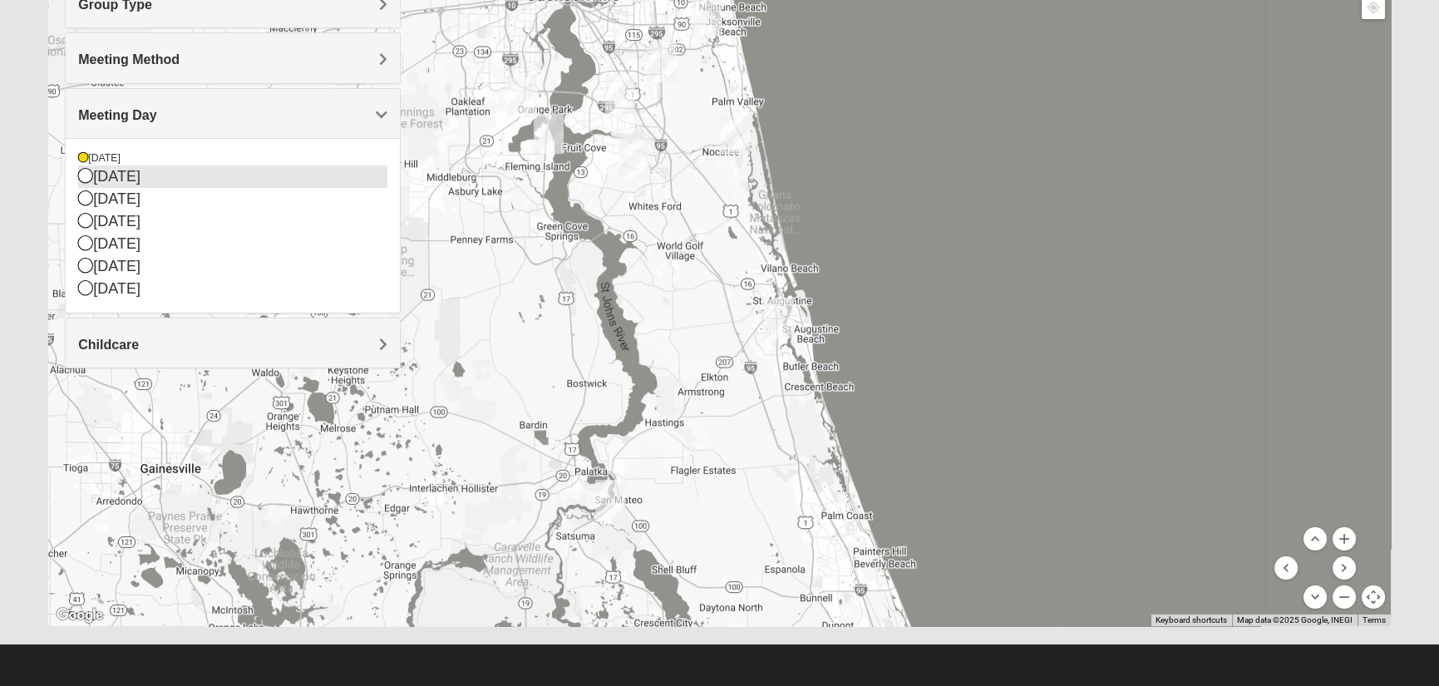
click at [90, 175] on icon at bounding box center [85, 175] width 15 height 15
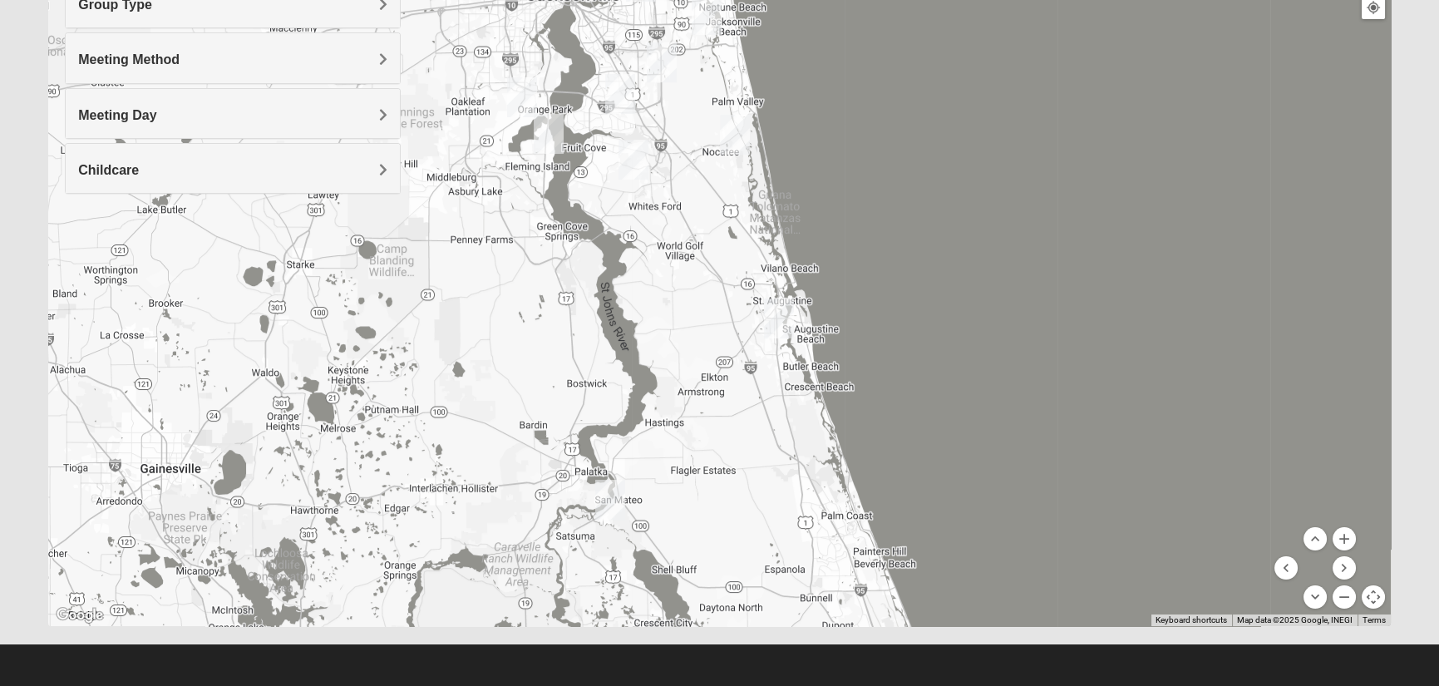
click at [775, 314] on img "St. Augustine (Coming Soon)" at bounding box center [779, 318] width 30 height 40
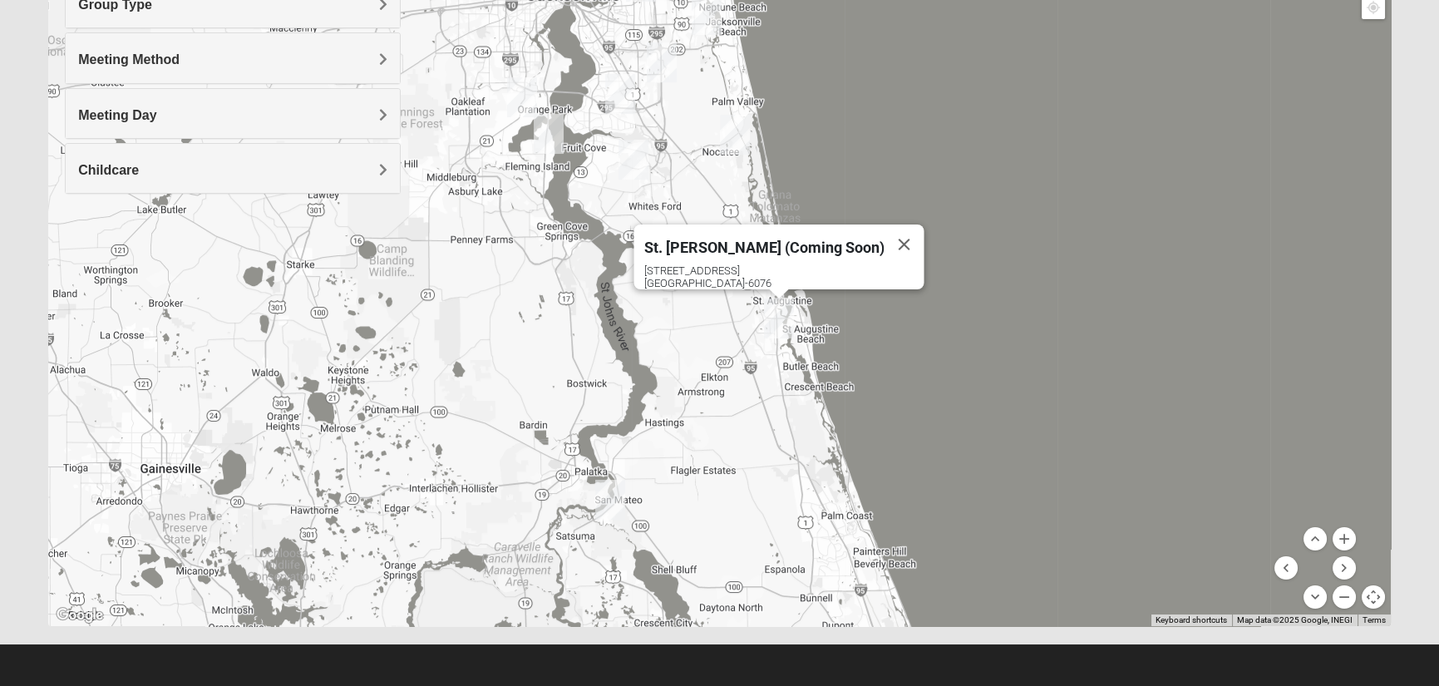
click at [738, 125] on img "Ponte Vedra" at bounding box center [735, 135] width 30 height 40
click at [883, 230] on button "Close" at bounding box center [903, 244] width 40 height 40
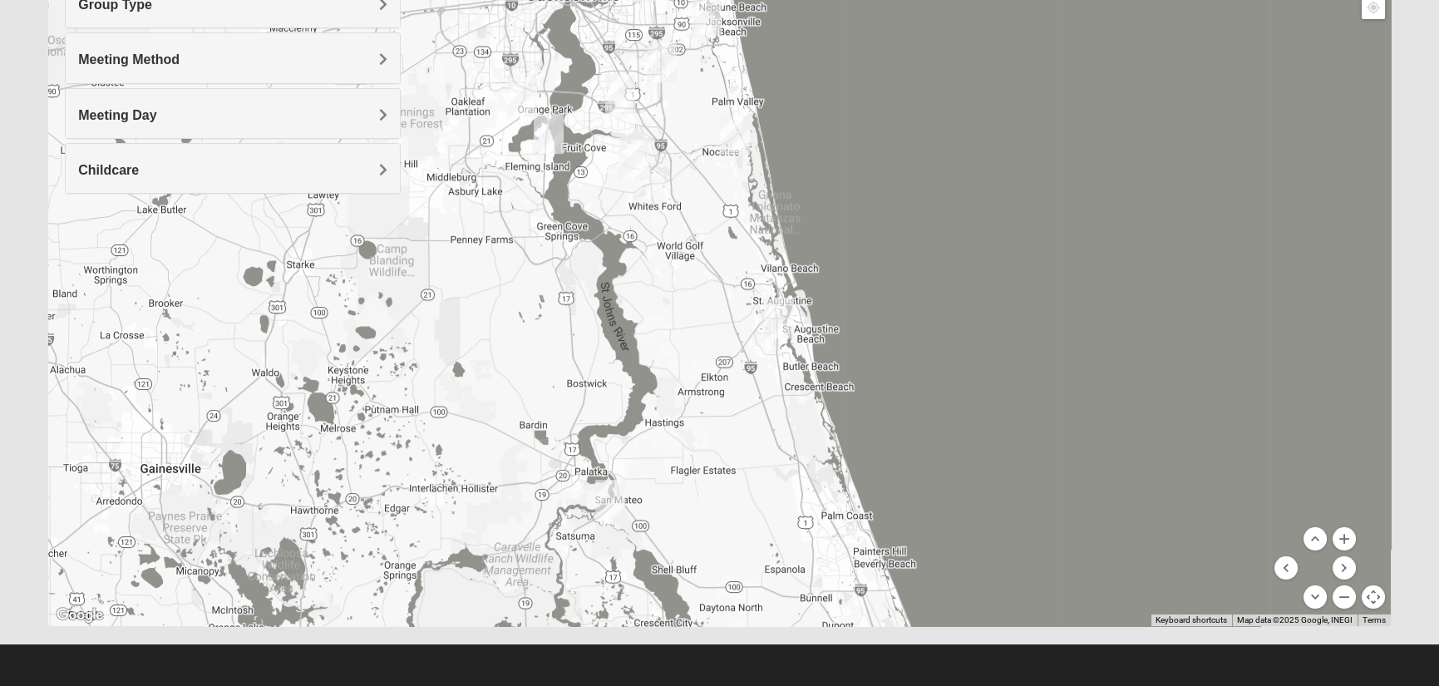
click at [738, 135] on img "Ponte Vedra" at bounding box center [735, 135] width 30 height 40
click at [809, 49] on button "Close" at bounding box center [807, 61] width 40 height 40
drag, startPoint x: 672, startPoint y: 109, endPoint x: 680, endPoint y: 286, distance: 177.2
click at [680, 286] on div at bounding box center [718, 293] width 1341 height 665
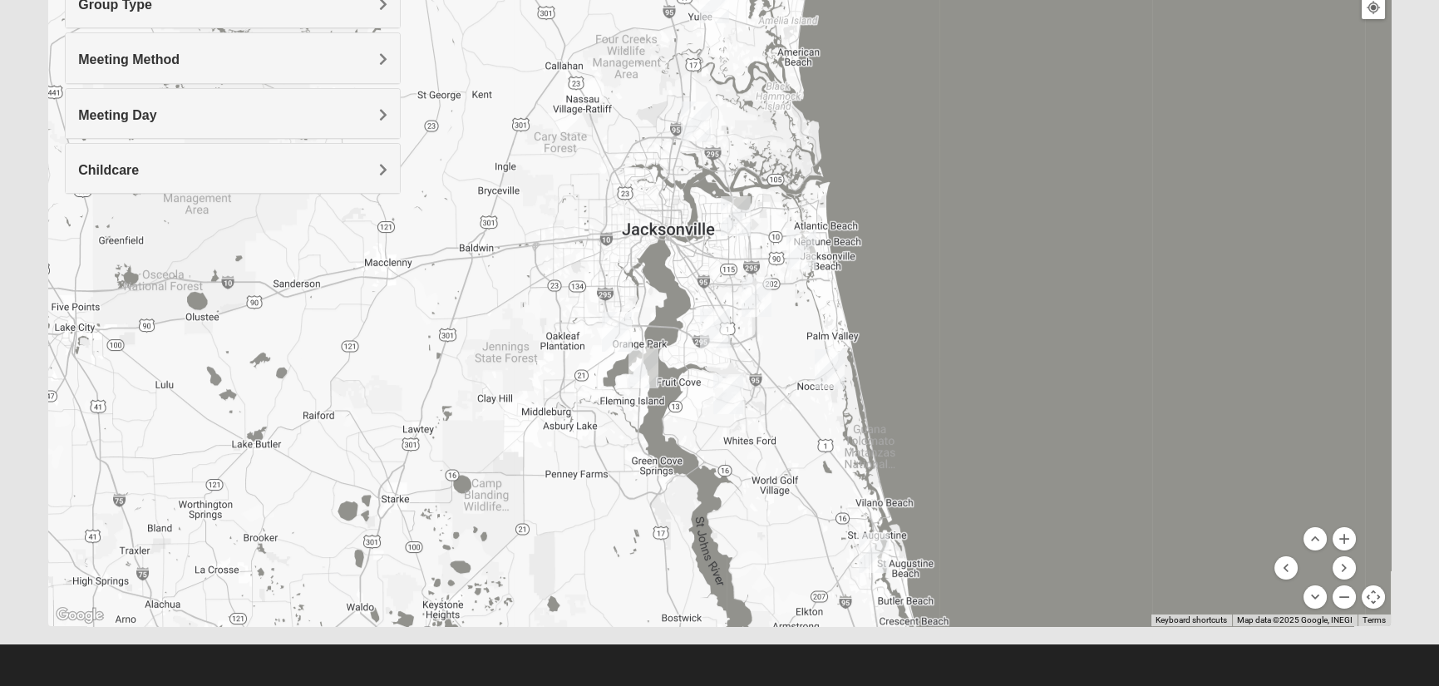
drag, startPoint x: 888, startPoint y: 248, endPoint x: 979, endPoint y: 483, distance: 251.3
click at [981, 485] on div at bounding box center [718, 293] width 1341 height 665
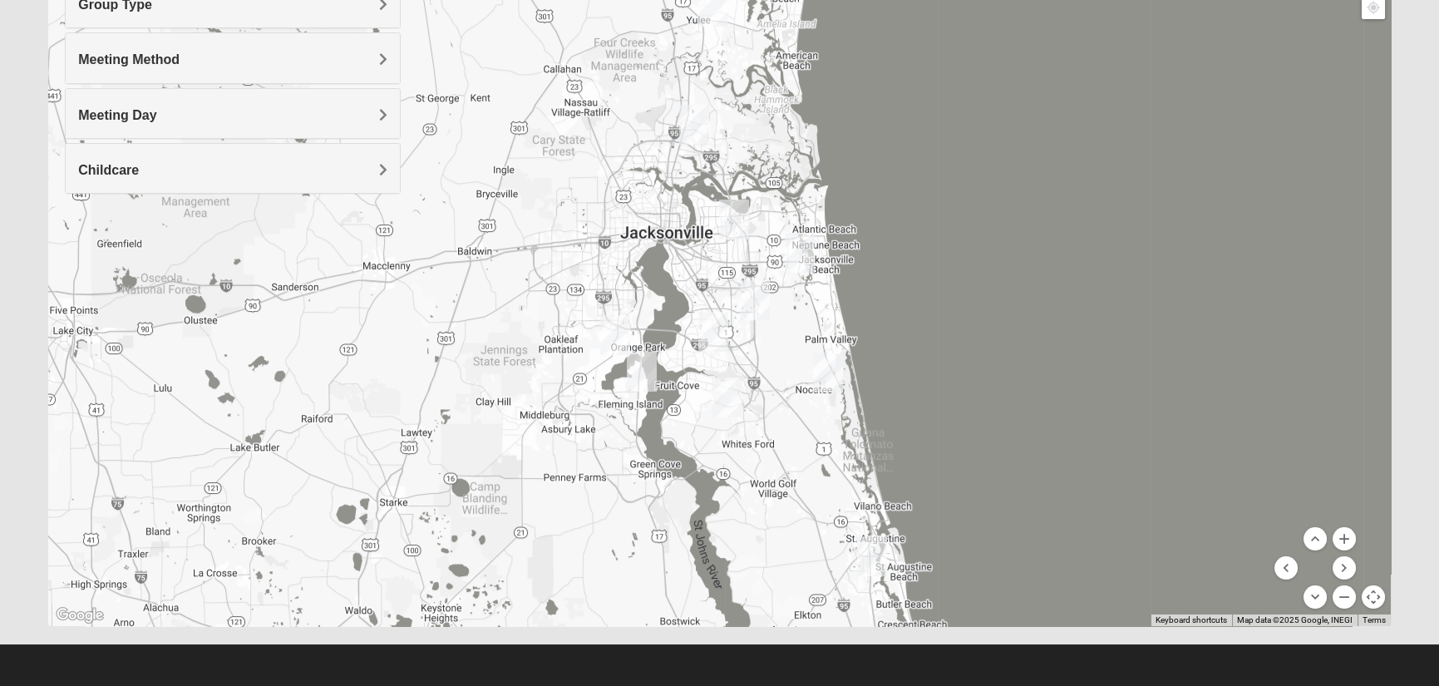
click at [801, 253] on img "San Pablo" at bounding box center [800, 253] width 30 height 40
